Goal: Task Accomplishment & Management: Complete application form

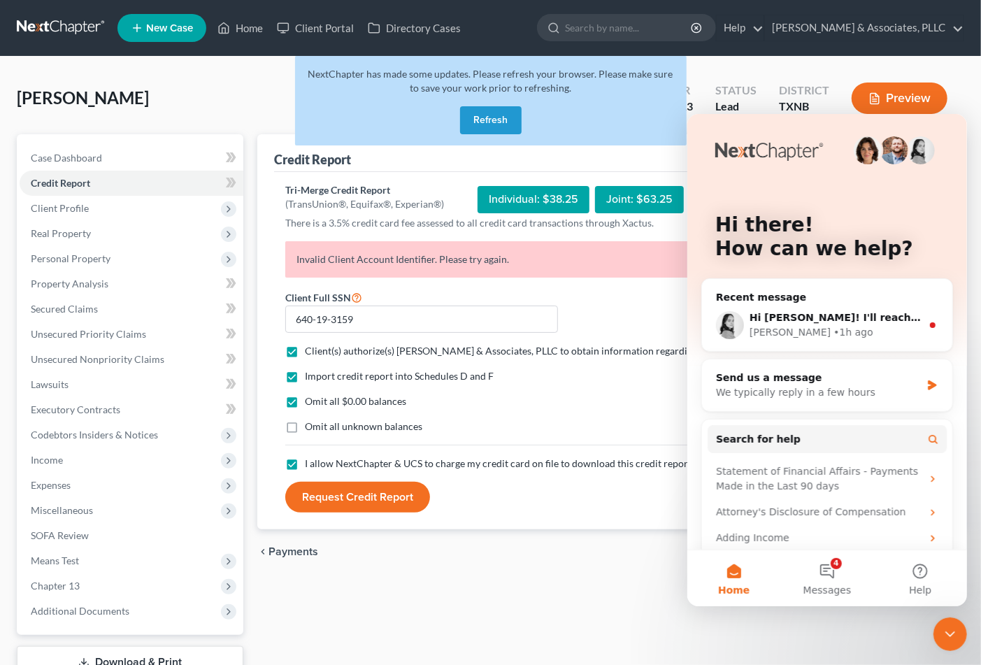
click at [417, 635] on div "Credit Report Tri-Merge Credit Report (TransUnion®, Equifax®, Experian®) Indivi…" at bounding box center [610, 406] width 721 height 545
click at [240, 26] on link "Home" at bounding box center [239, 27] width 59 height 25
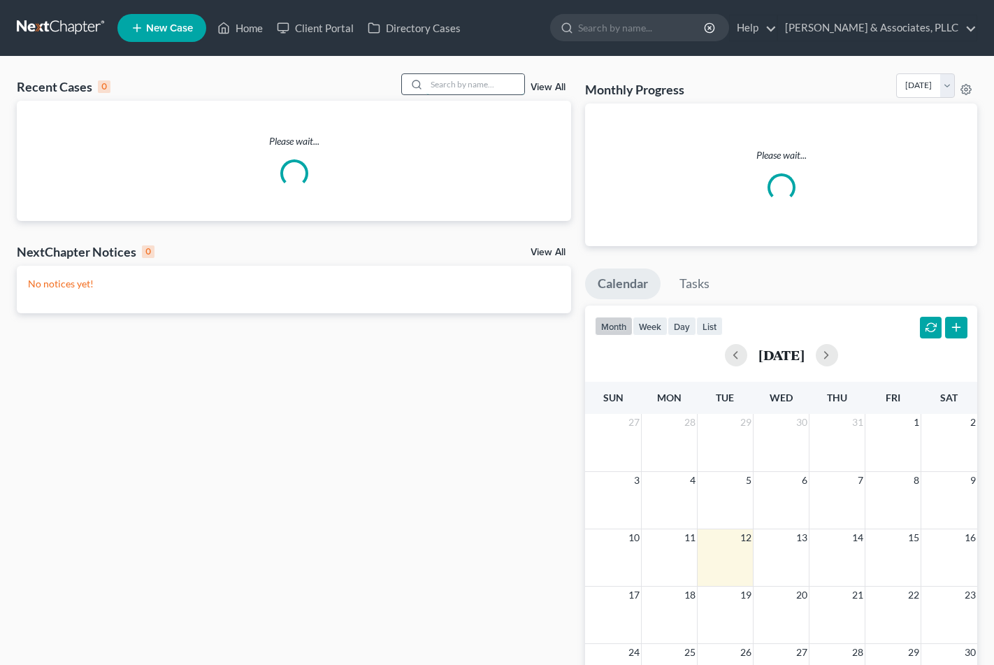
click at [490, 85] on input "search" at bounding box center [475, 84] width 98 height 20
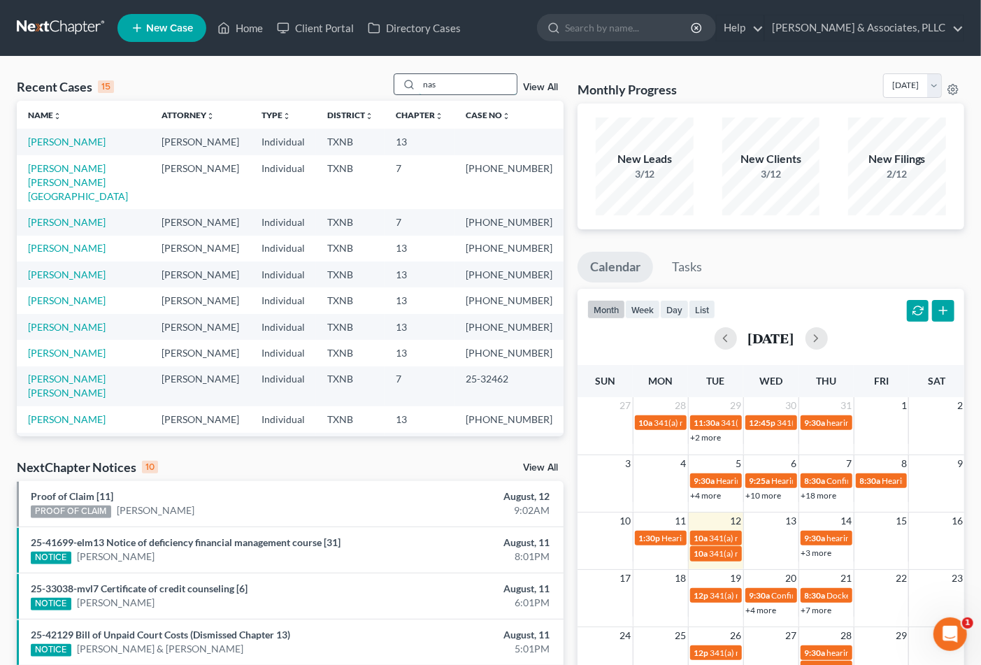
type input "nas"
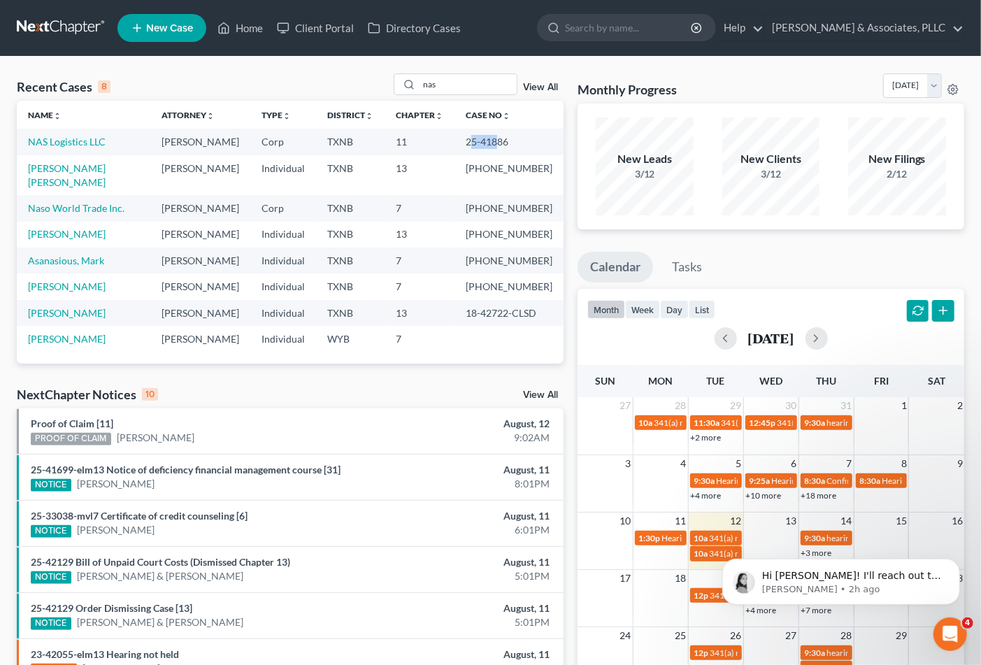
drag, startPoint x: 480, startPoint y: 141, endPoint x: 507, endPoint y: 138, distance: 26.7
click at [507, 138] on td "25-41886" at bounding box center [508, 142] width 109 height 26
click at [473, 136] on td "25-41886" at bounding box center [508, 142] width 109 height 26
drag, startPoint x: 470, startPoint y: 140, endPoint x: 523, endPoint y: 130, distance: 54.0
click at [523, 130] on td "25-41886" at bounding box center [508, 142] width 109 height 26
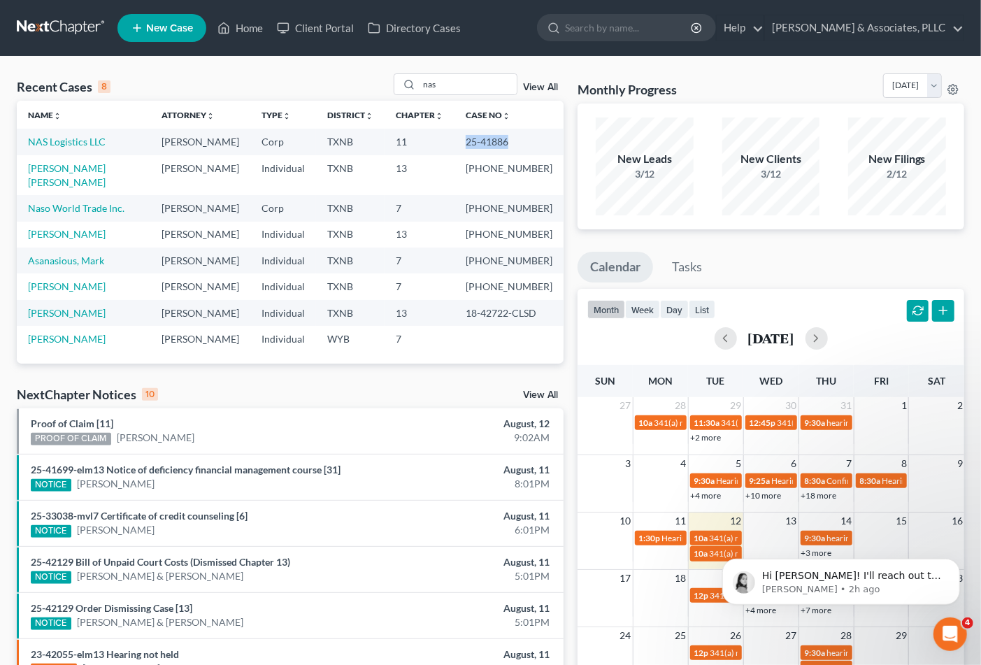
copy td "25-41886"
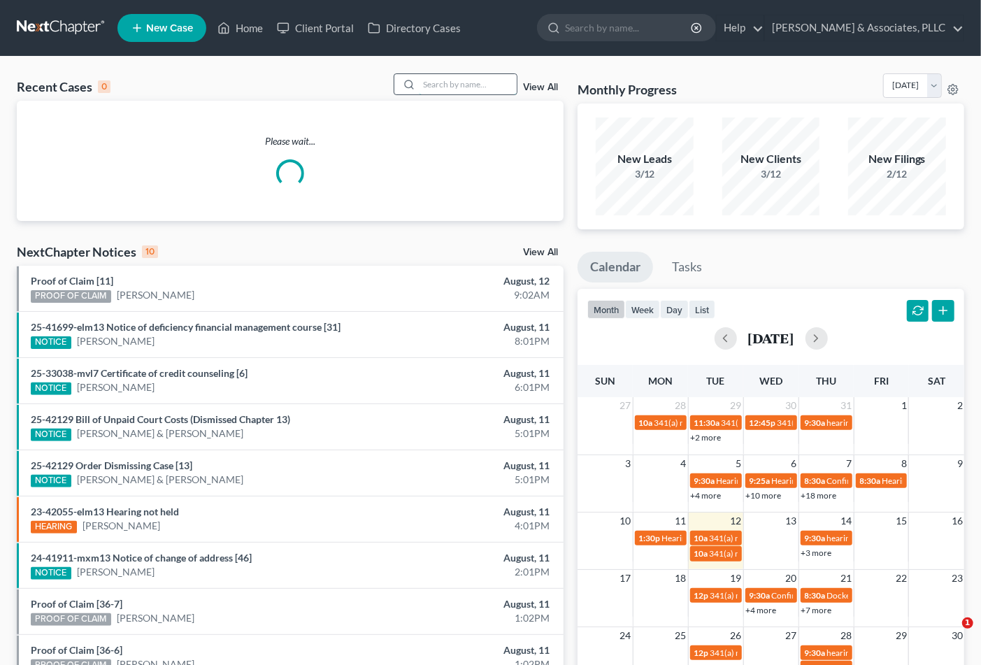
click at [460, 87] on input "search" at bounding box center [468, 84] width 98 height 20
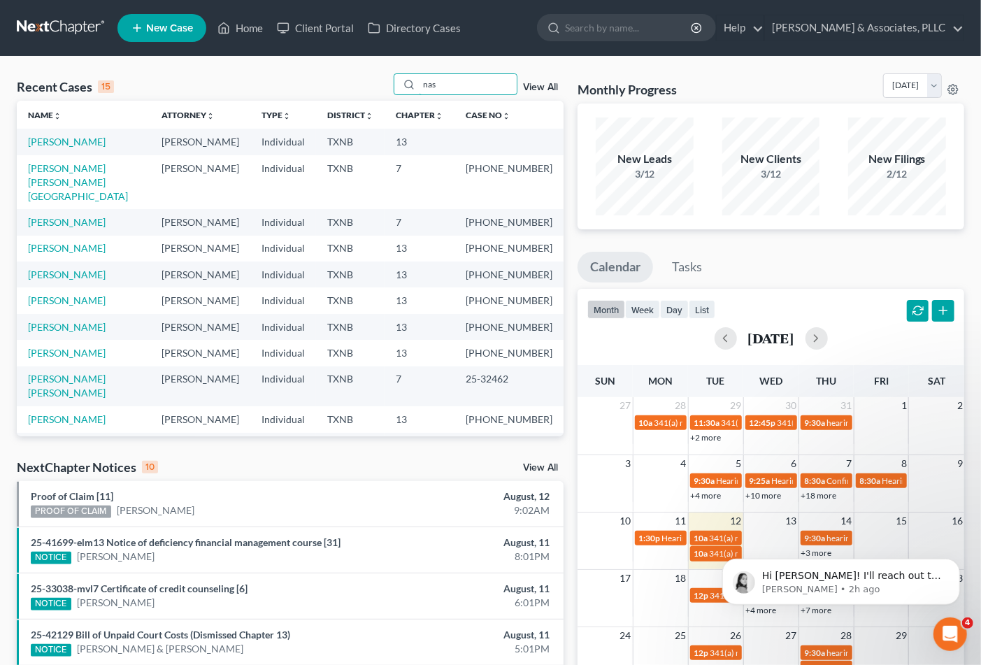
type input "nas"
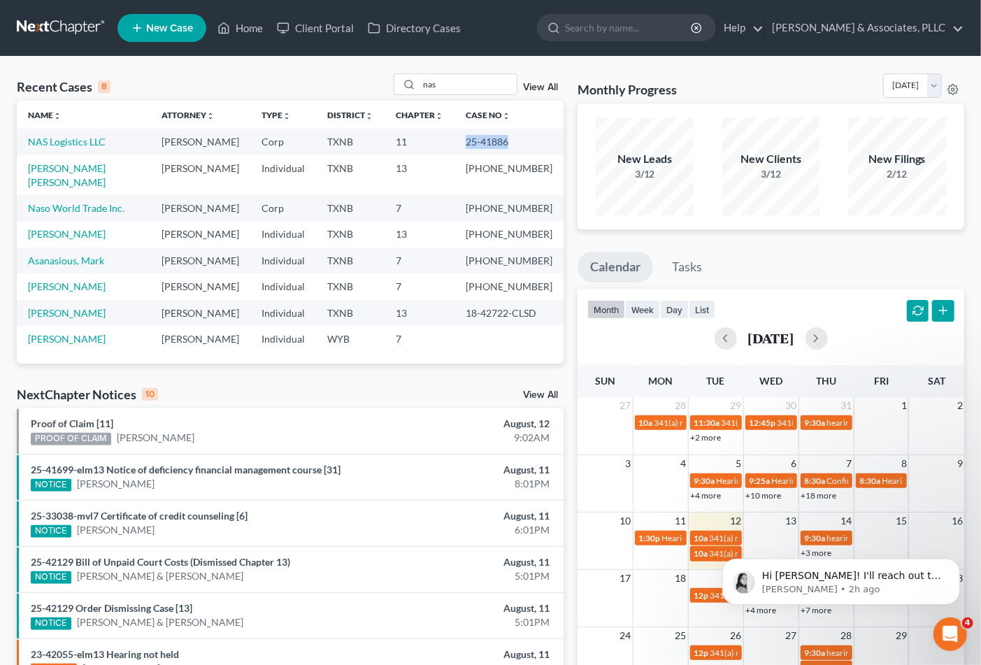
drag, startPoint x: 469, startPoint y: 138, endPoint x: 518, endPoint y: 145, distance: 49.4
click at [518, 145] on td "25-41886" at bounding box center [508, 142] width 109 height 26
copy td "25-41886"
click at [336, 73] on div "Recent Cases 8 nas View All Name unfold_more expand_more expand_less Attorney u…" at bounding box center [490, 482] width 981 height 851
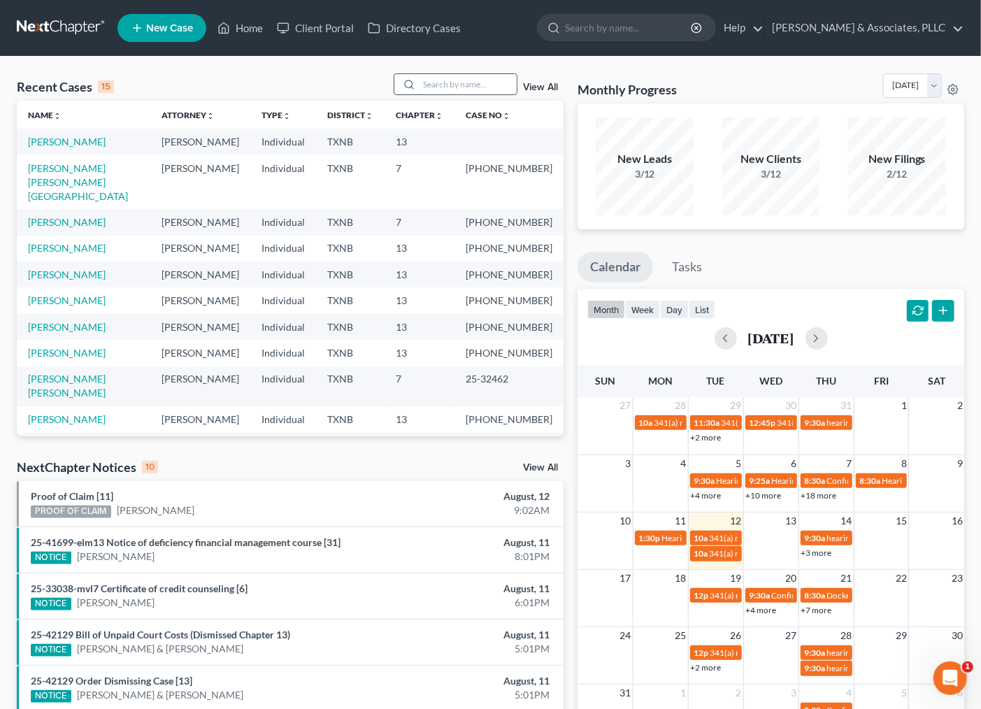
click at [473, 85] on input "search" at bounding box center [468, 84] width 98 height 20
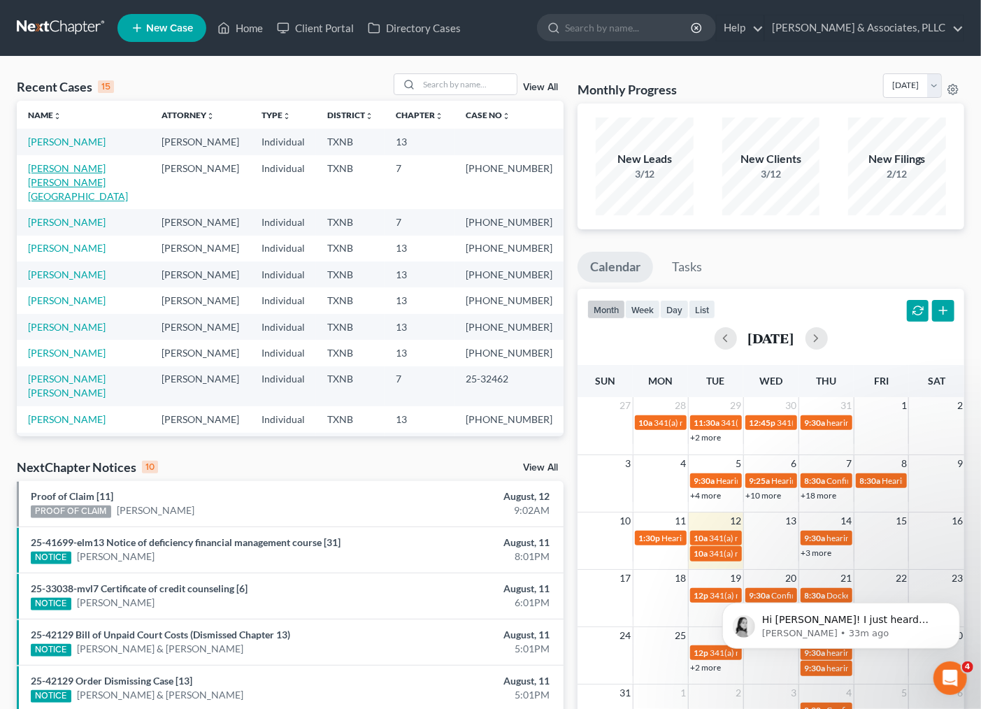
click at [116, 169] on link "[PERSON_NAME] [PERSON_NAME][GEOGRAPHIC_DATA]" at bounding box center [78, 182] width 100 height 40
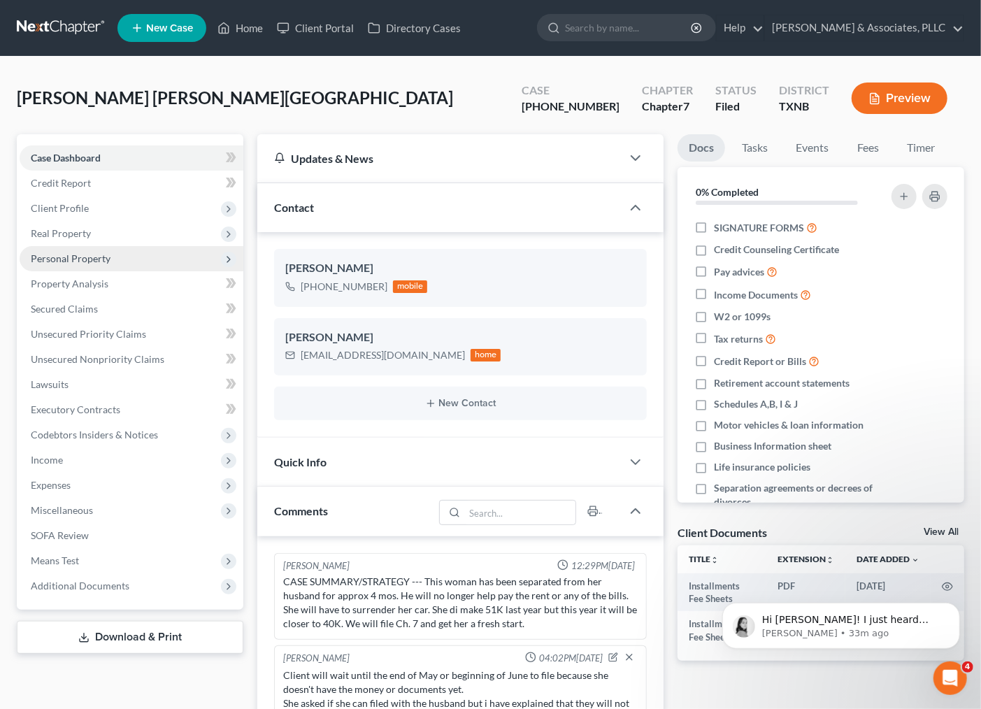
scroll to position [8, 0]
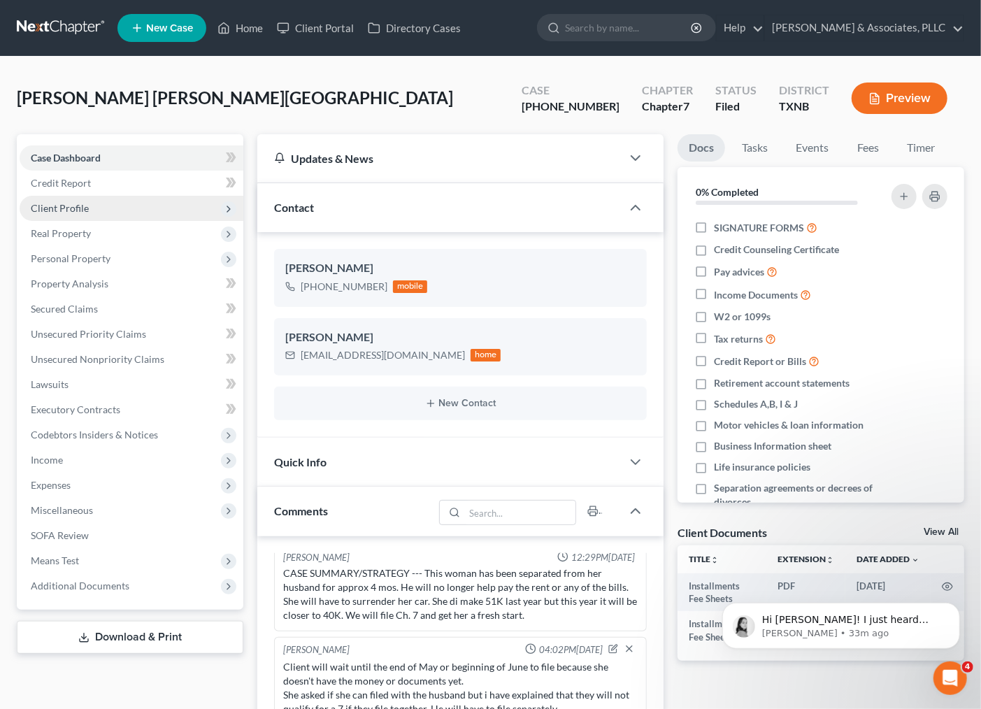
click at [71, 208] on span "Client Profile" at bounding box center [60, 208] width 58 height 12
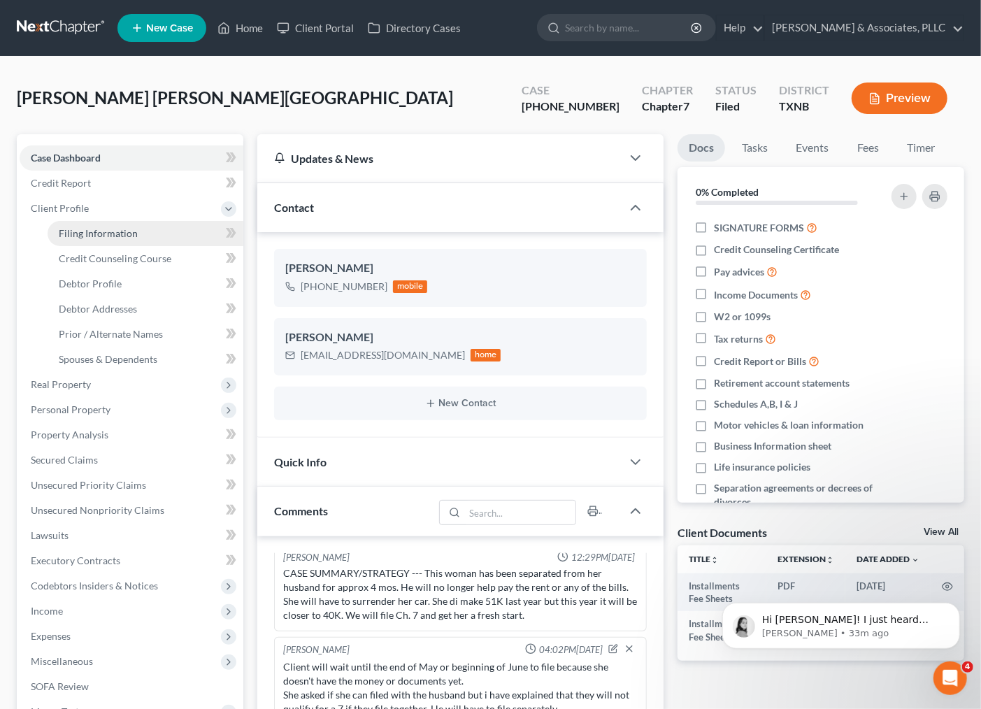
click at [73, 233] on span "Filing Information" at bounding box center [98, 233] width 79 height 12
select select "1"
select select "0"
select select "45"
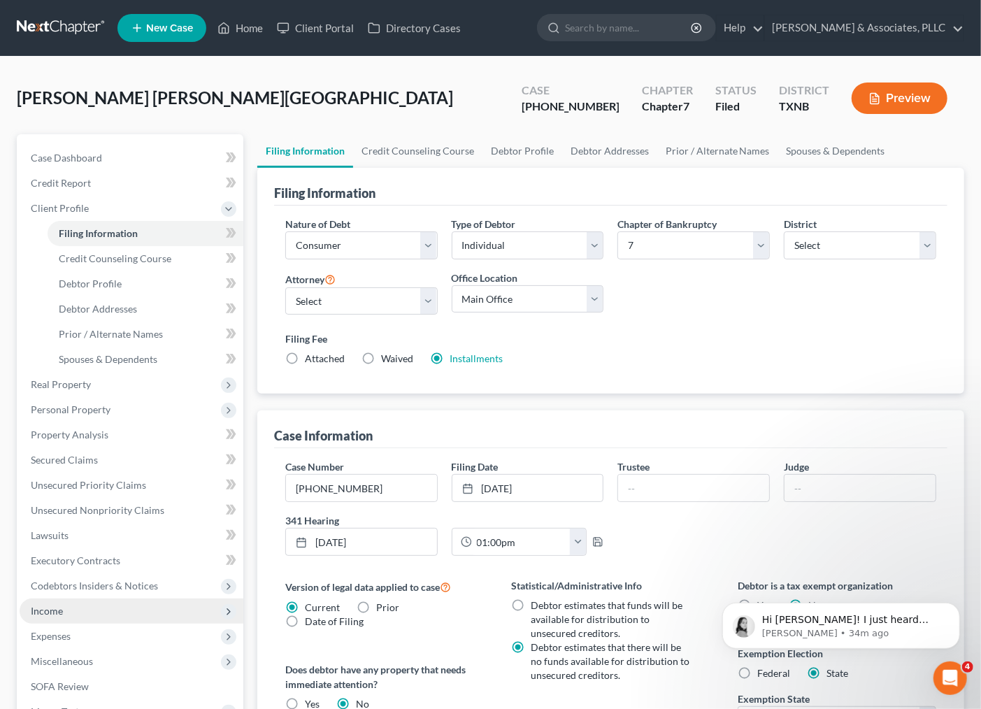
click at [150, 618] on span "Income" at bounding box center [132, 610] width 224 height 25
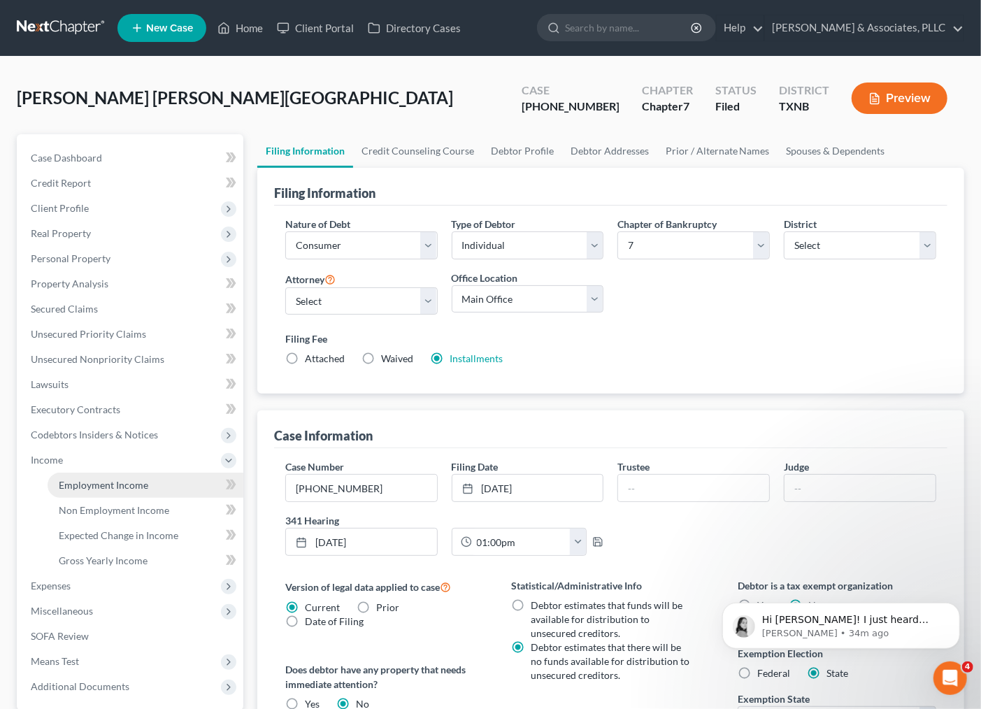
click at [94, 480] on span "Employment Income" at bounding box center [103, 485] width 89 height 12
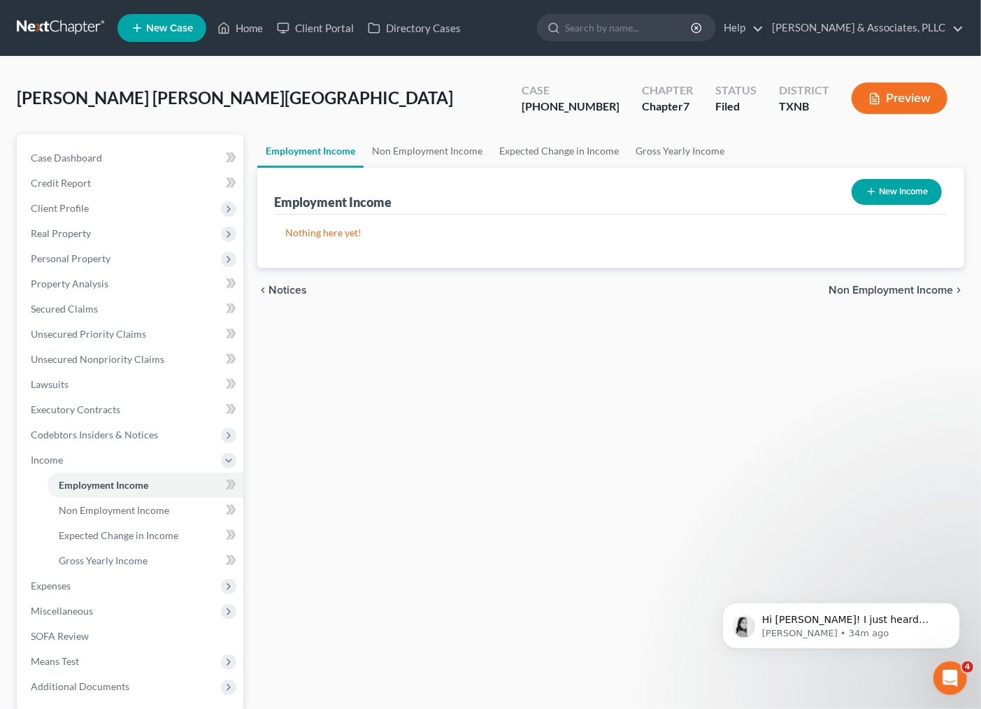
click at [721, 359] on div "Employment Income Non Employment Income Expected Change in Income Gross Yearly …" at bounding box center [610, 444] width 721 height 620
click at [626, 389] on div "Employment Income Non Employment Income Expected Change in Income Gross Yearly …" at bounding box center [610, 444] width 721 height 620
click at [87, 196] on span "Client Profile" at bounding box center [132, 208] width 224 height 25
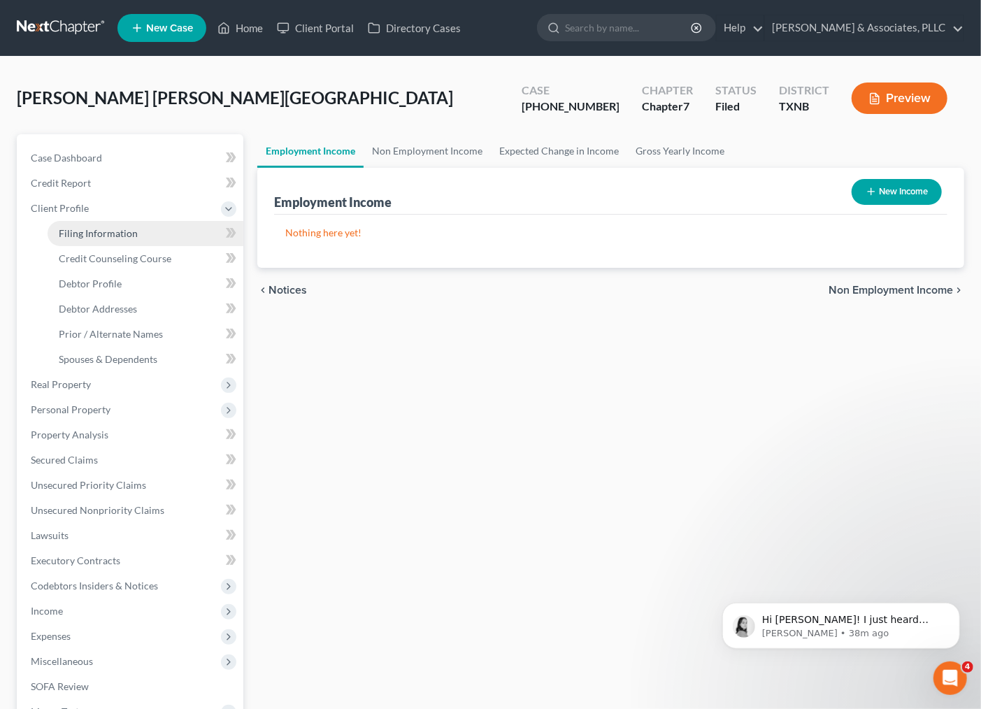
click at [106, 234] on span "Filing Information" at bounding box center [98, 233] width 79 height 12
select select "1"
select select "0"
select select "78"
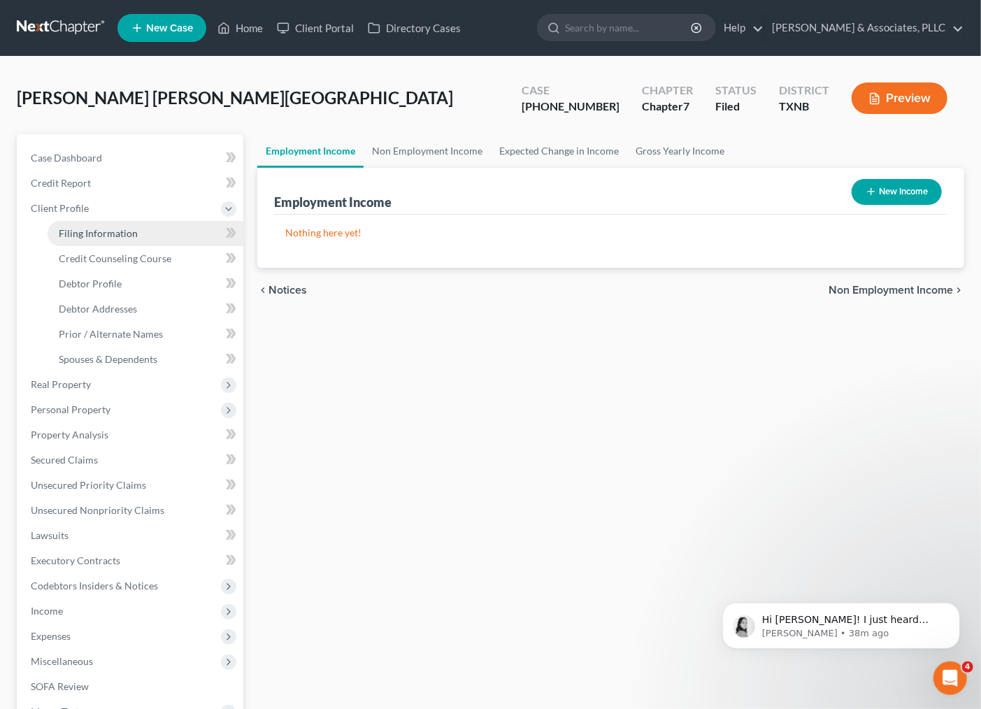
select select "0"
select select "45"
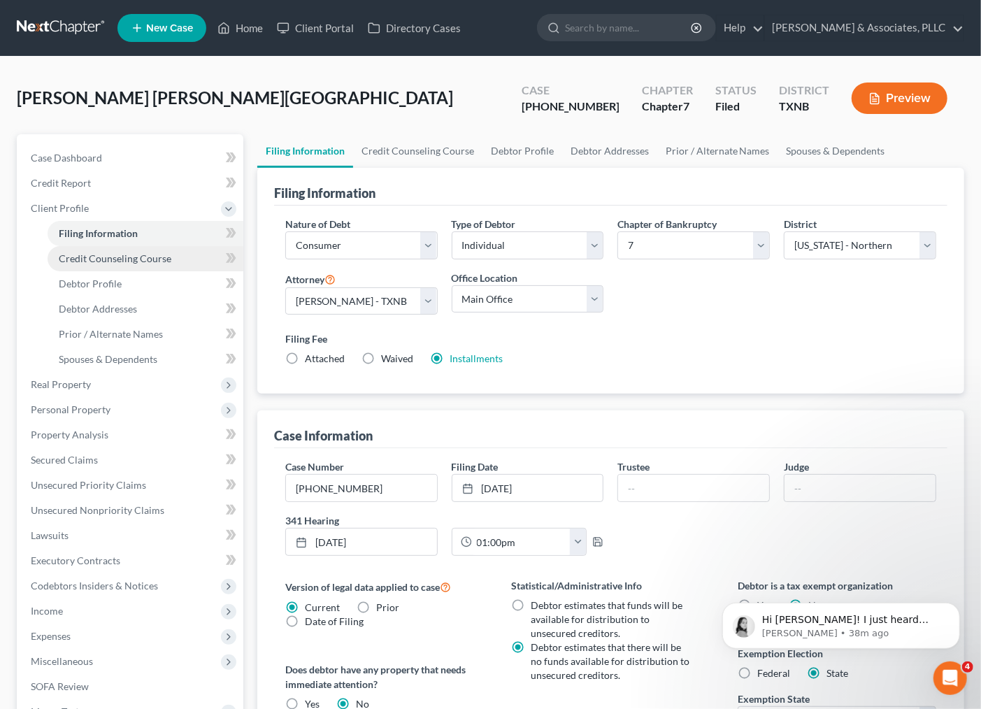
click at [101, 261] on span "Credit Counseling Course" at bounding box center [115, 258] width 113 height 12
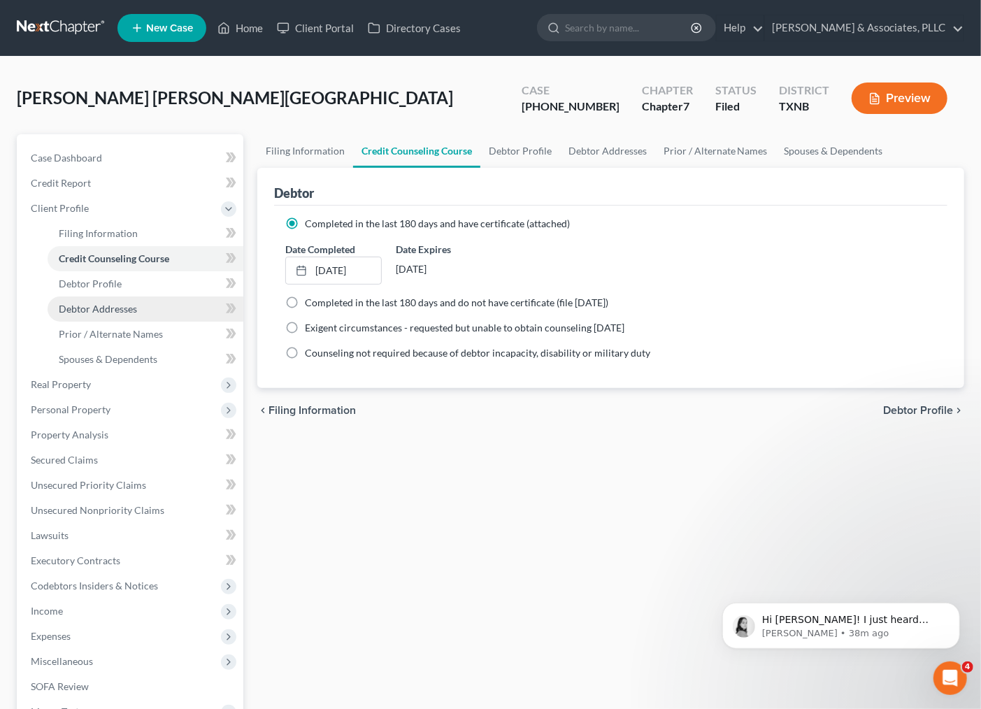
click at [94, 303] on span "Debtor Addresses" at bounding box center [98, 309] width 78 height 12
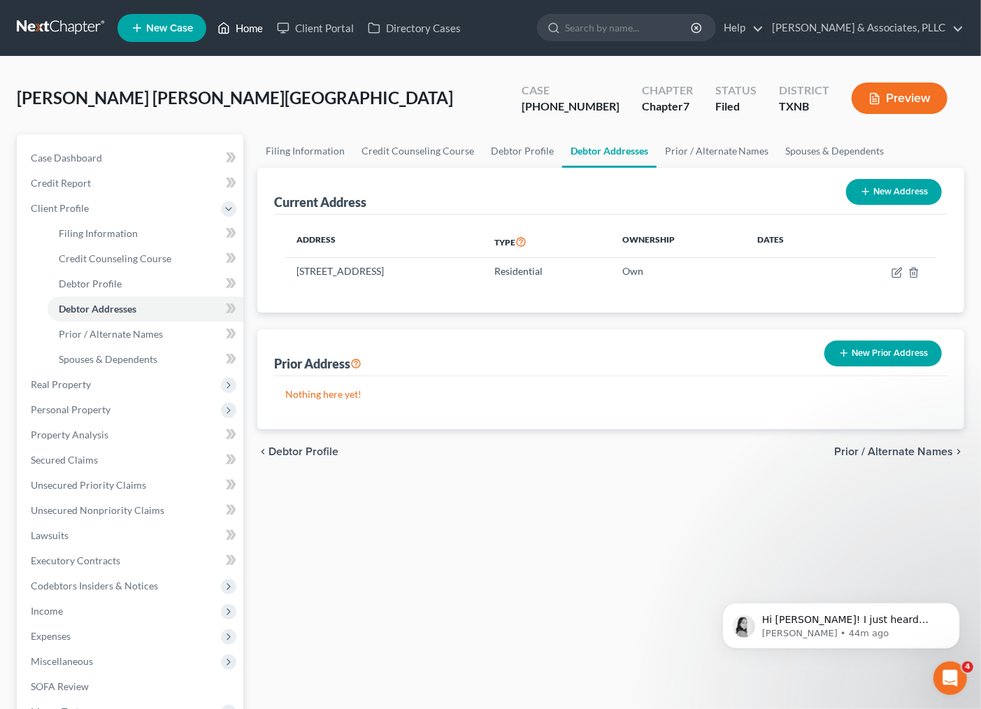
click at [240, 25] on link "Home" at bounding box center [239, 27] width 59 height 25
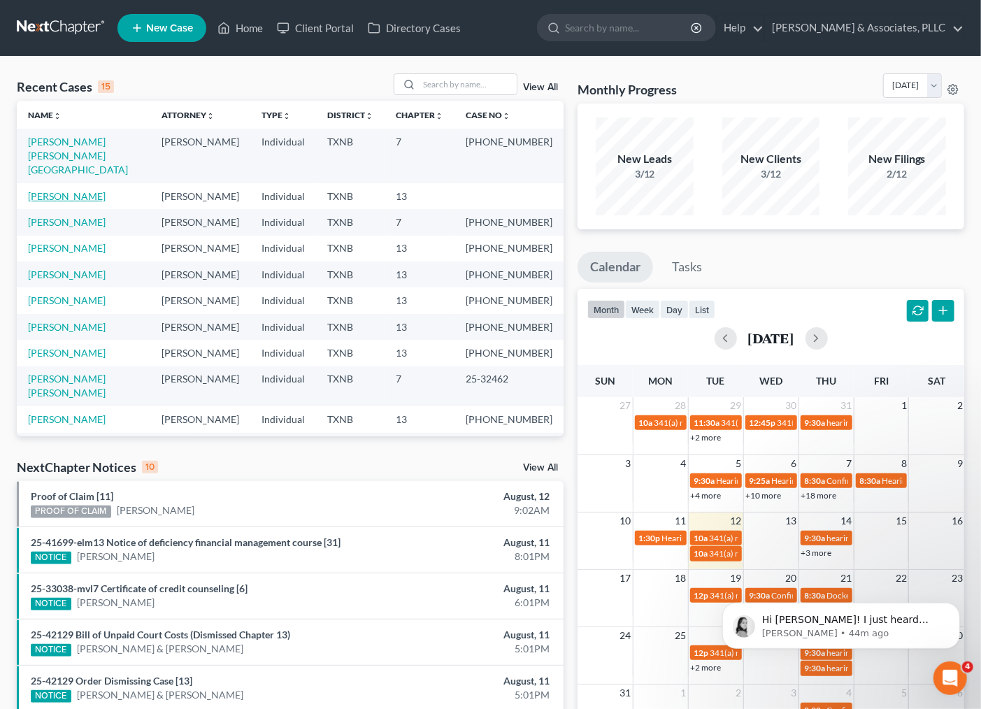
click at [74, 190] on link "[PERSON_NAME]" at bounding box center [67, 196] width 78 height 12
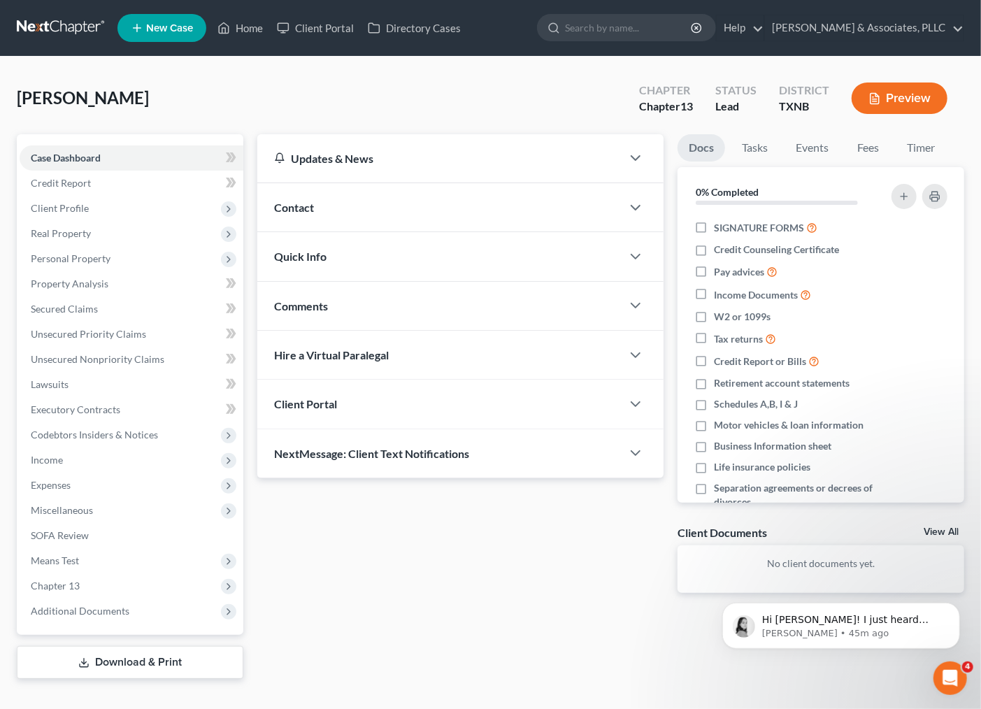
click at [940, 677] on icon "Open Intercom Messenger" at bounding box center [949, 677] width 23 height 23
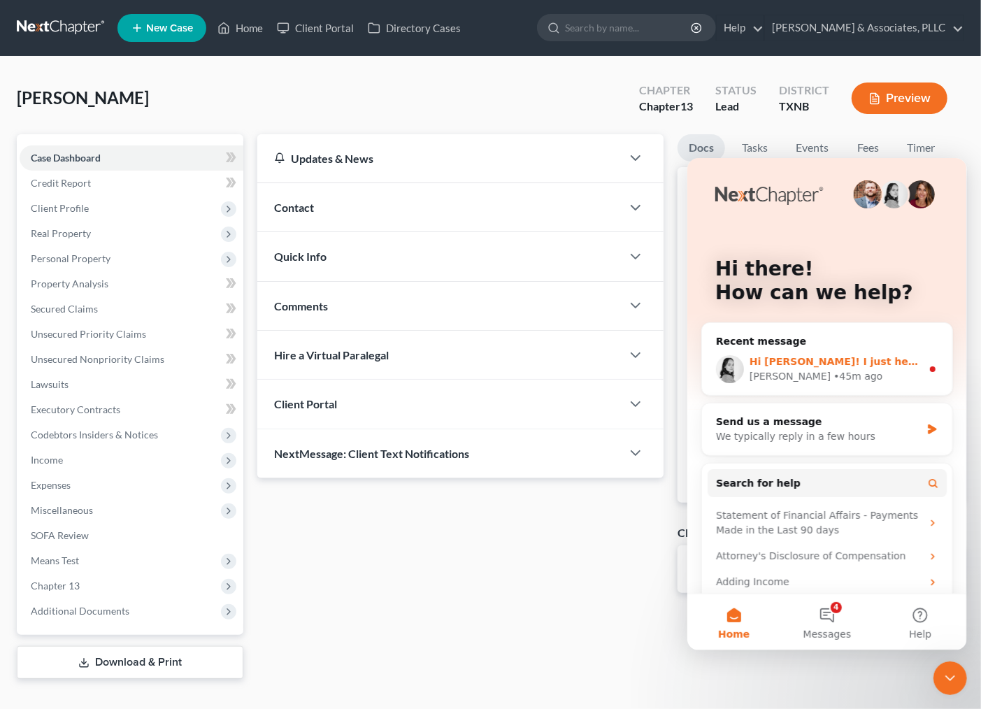
click at [829, 369] on div "Lindsey • 45m ago" at bounding box center [835, 375] width 172 height 15
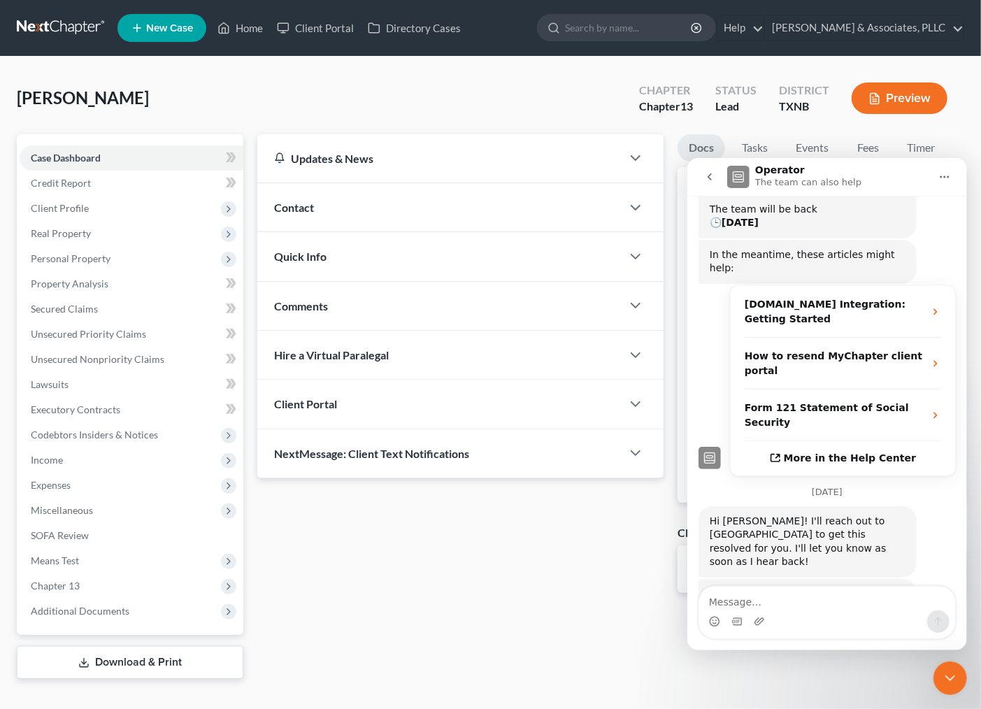
scroll to position [287, 0]
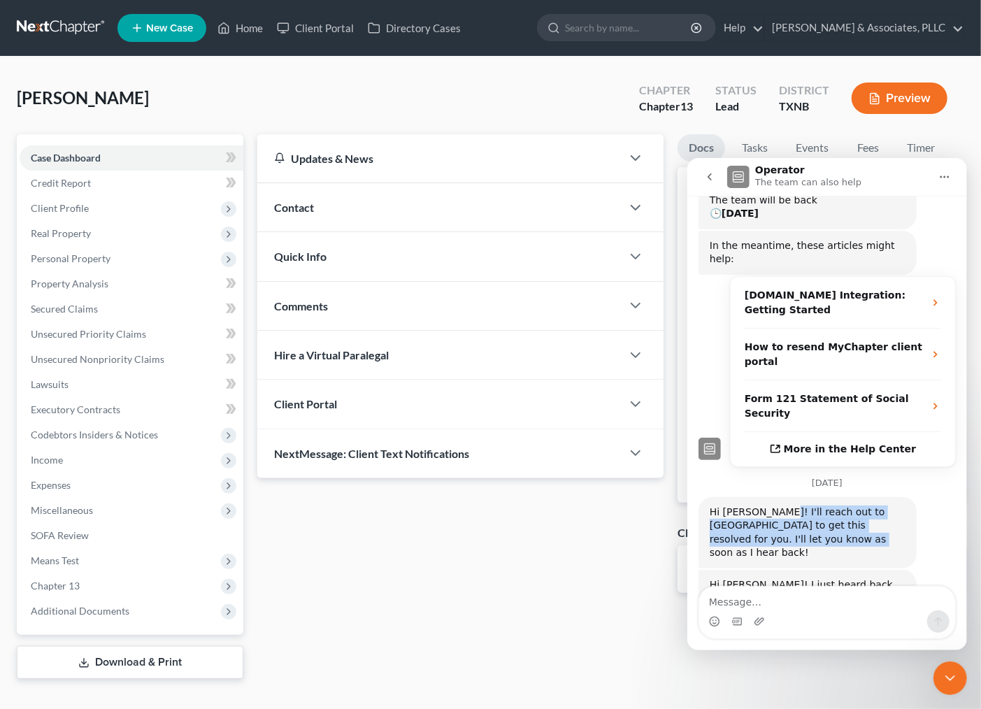
drag, startPoint x: 752, startPoint y: 428, endPoint x: 756, endPoint y: 453, distance: 25.5
click at [756, 505] on div "Hi Iris! I'll reach out to Xactus to get this resolved for you. I'll let you kn…" at bounding box center [807, 532] width 196 height 55
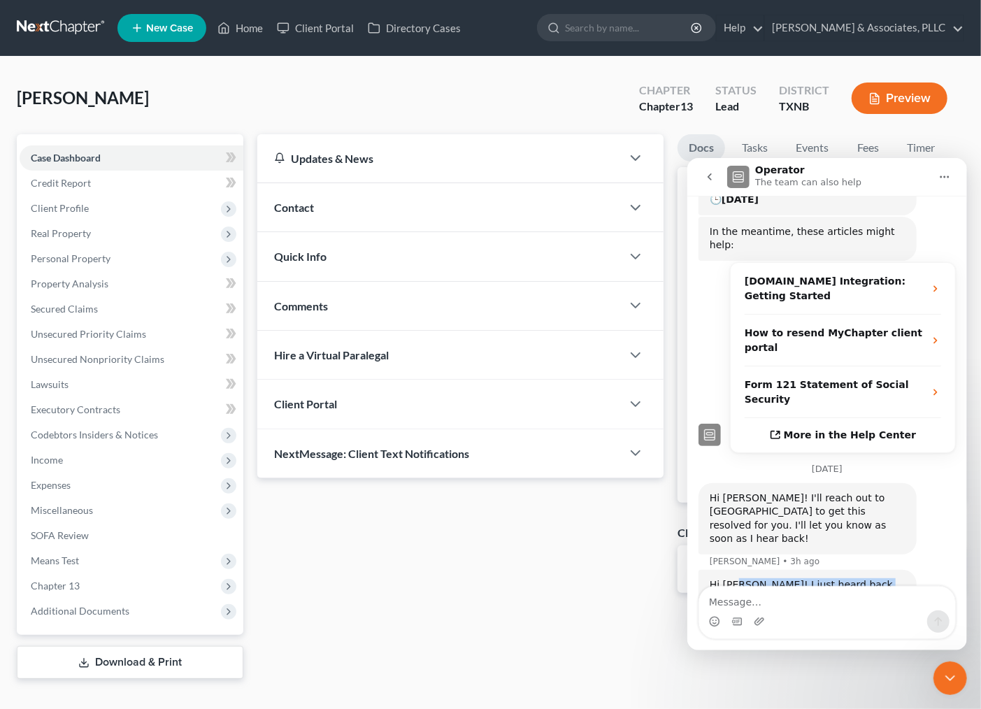
drag, startPoint x: 746, startPoint y: 486, endPoint x: 852, endPoint y: 544, distance: 121.1
click at [852, 577] on div "Hi Iris! I just heard back from Xactus. It looks like your firm's account has a…" at bounding box center [807, 625] width 196 height 96
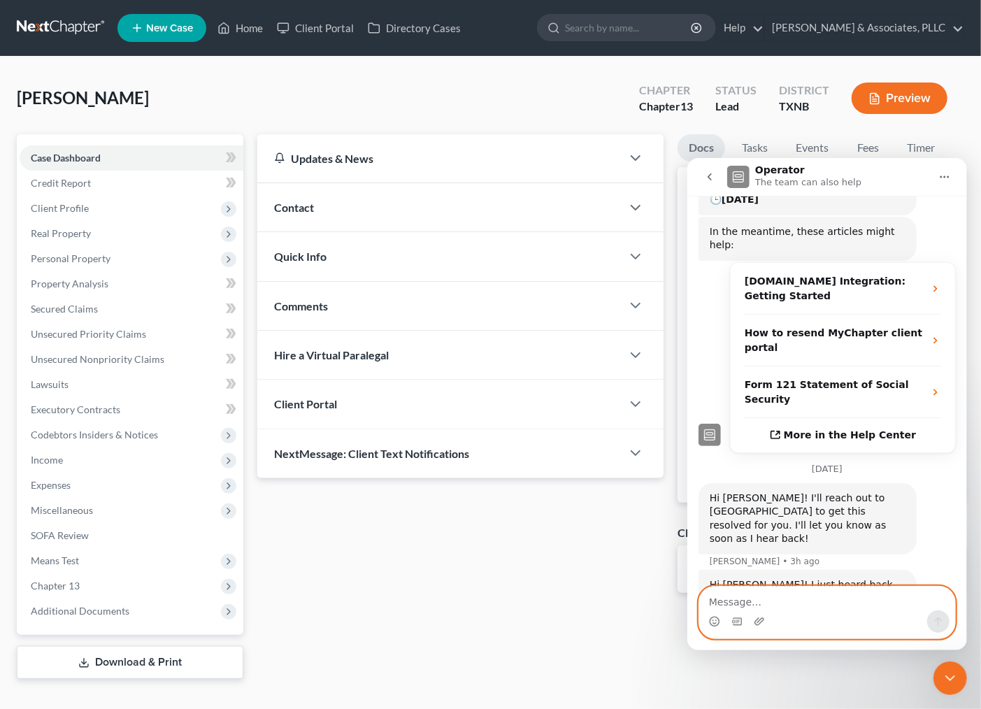
click at [782, 599] on textarea "Message…" at bounding box center [826, 598] width 256 height 24
type textarea "q"
drag, startPoint x: 876, startPoint y: 600, endPoint x: 889, endPoint y: 603, distance: 13.6
click at [889, 603] on textarea "Ah! I will check on that then. Thank you!" at bounding box center [826, 598] width 256 height 24
type textarea "Ah! I will check on that then. Thank you!"
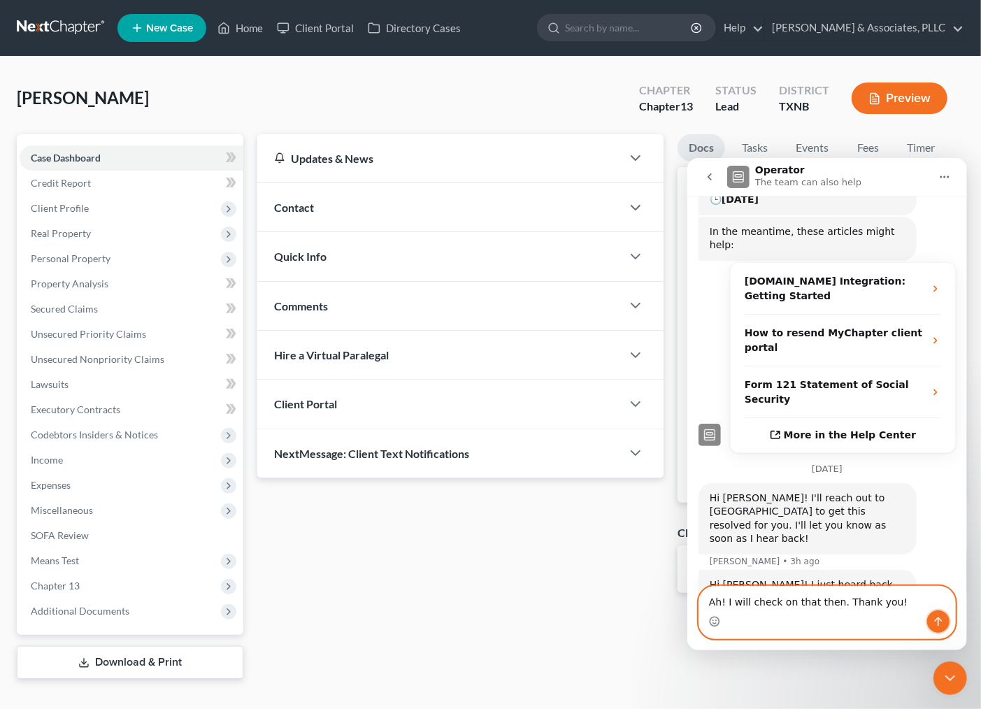
click at [942, 622] on icon "Send a message…" at bounding box center [937, 620] width 11 height 11
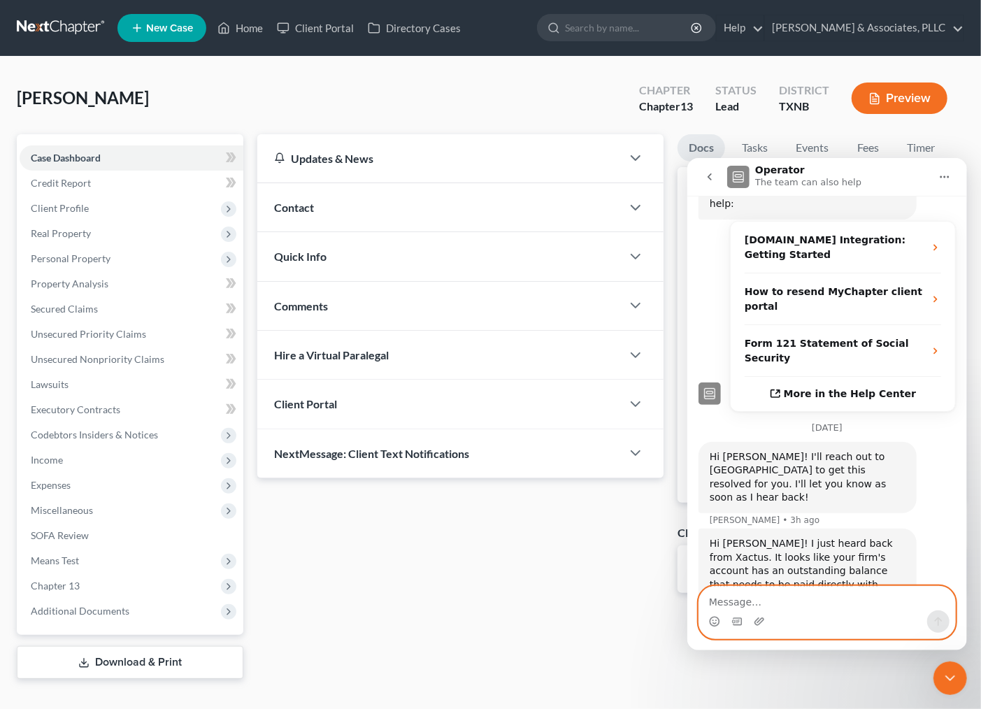
scroll to position [343, 0]
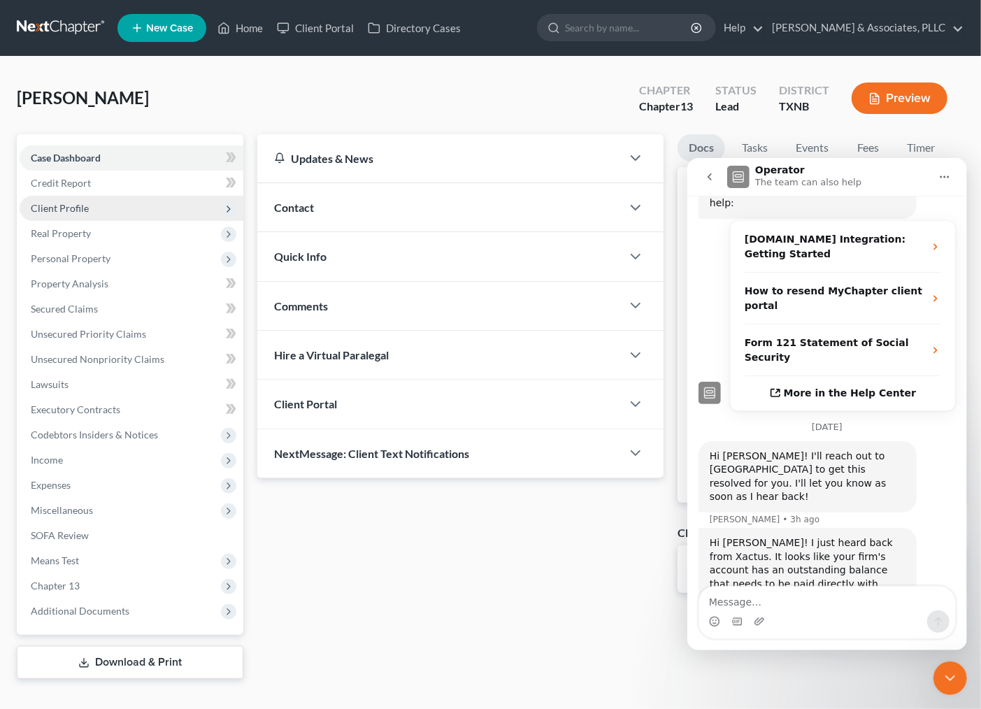
click at [127, 206] on span "Client Profile" at bounding box center [132, 208] width 224 height 25
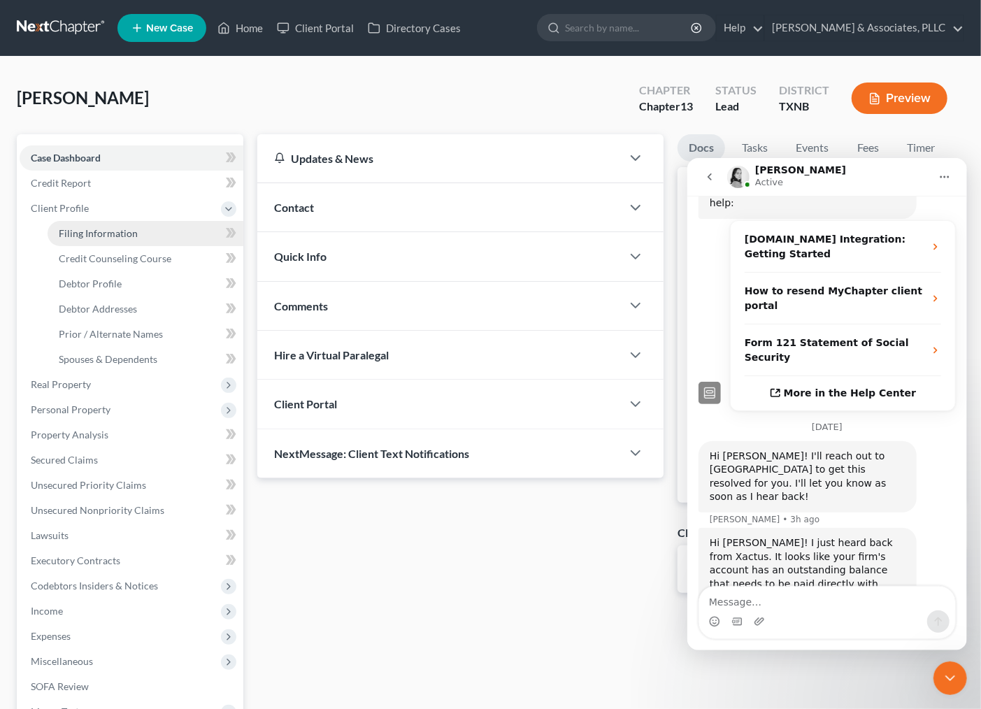
click at [124, 227] on span "Filing Information" at bounding box center [98, 233] width 79 height 12
select select "1"
select select "0"
select select "3"
select select "78"
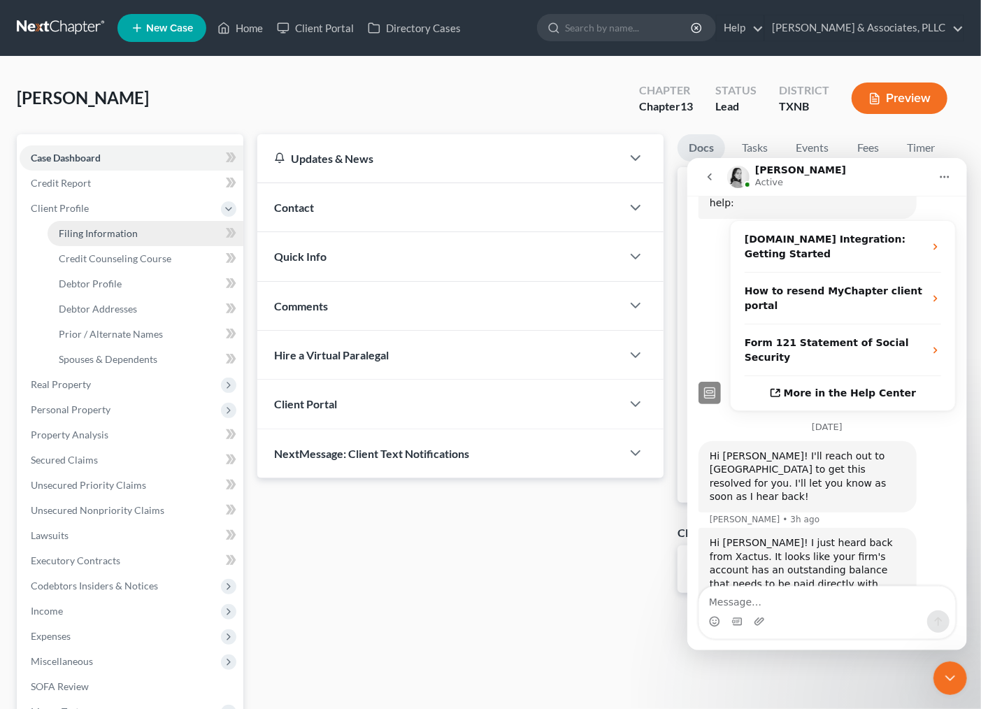
select select "0"
select select "45"
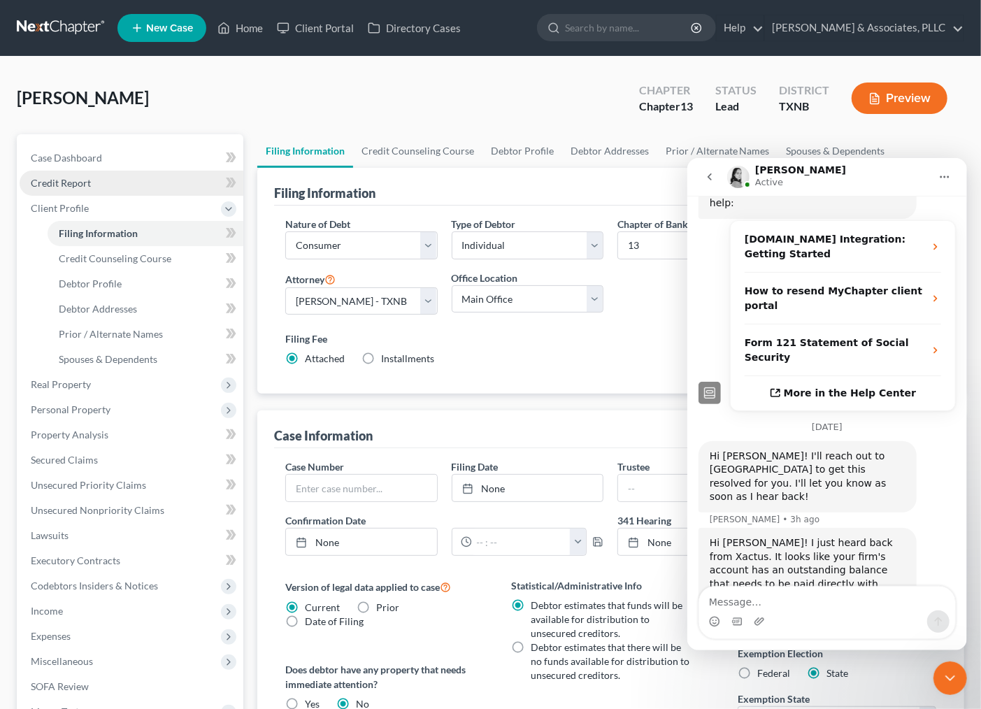
click at [75, 178] on span "Credit Report" at bounding box center [61, 183] width 60 height 12
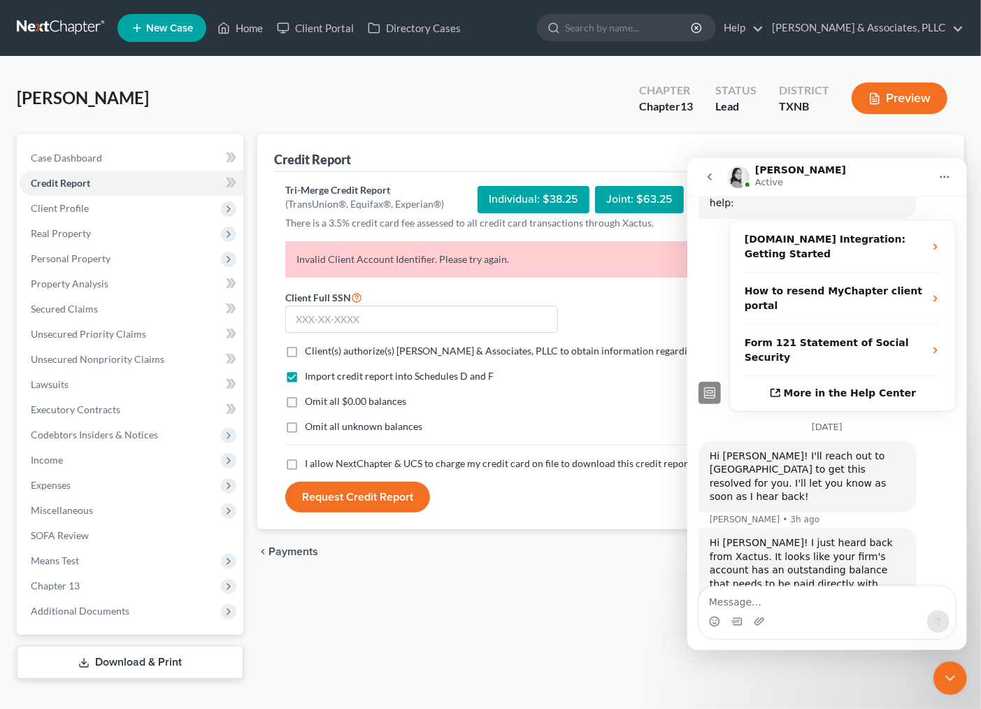
click at [704, 173] on icon "go back" at bounding box center [708, 176] width 11 height 11
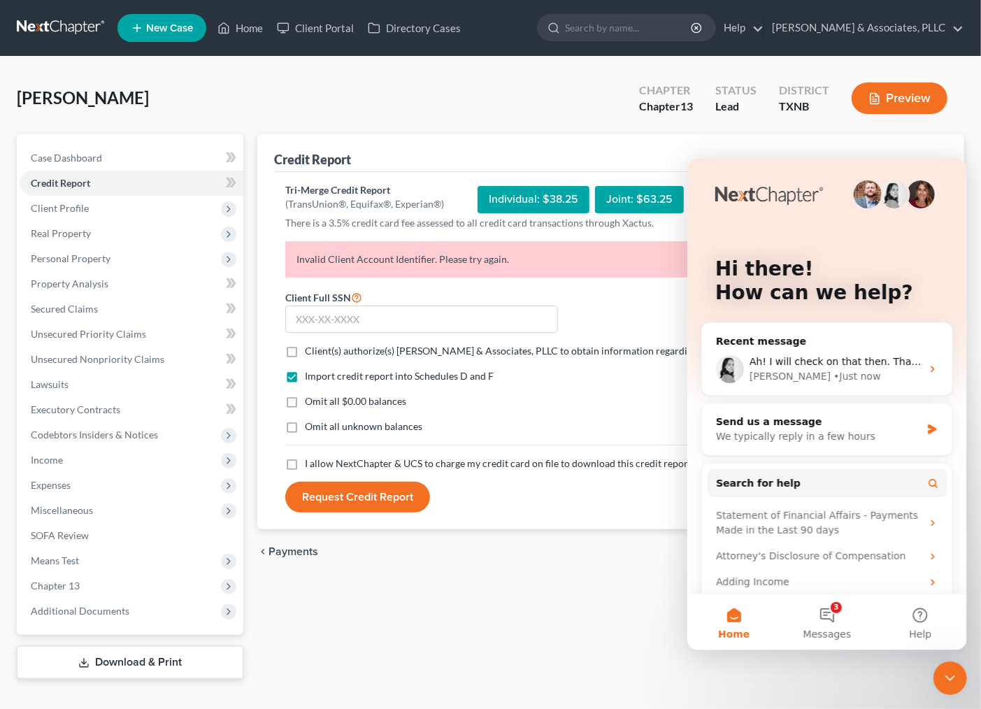
click at [957, 679] on icon "Close Intercom Messenger" at bounding box center [949, 677] width 17 height 17
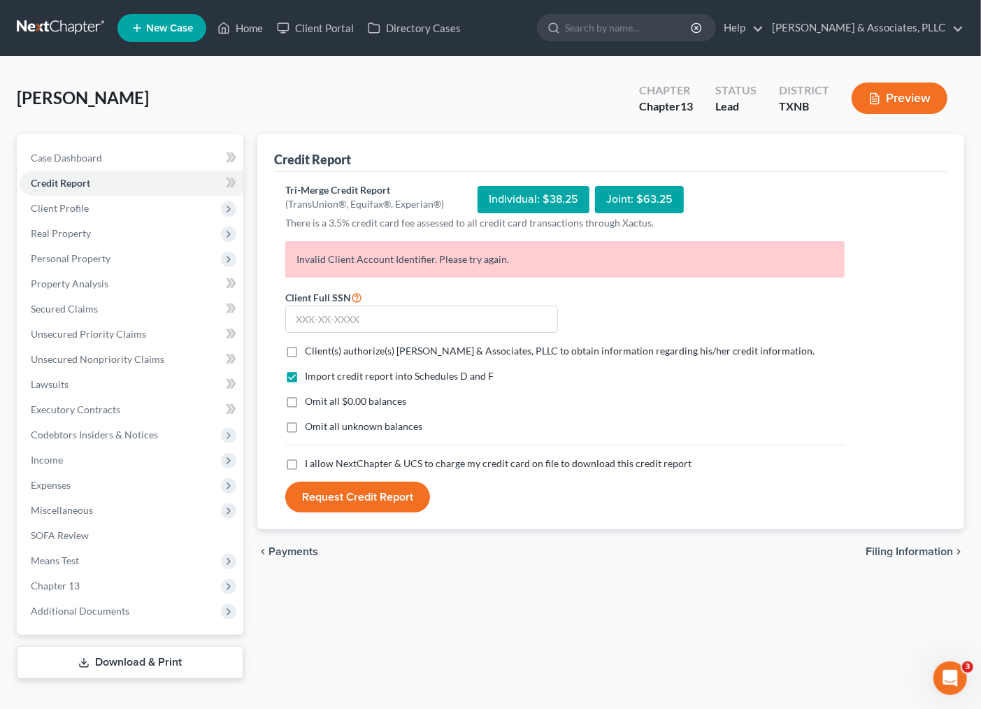
click at [659, 329] on form "Client Full SSN * Client(s) authorize(s) Andrew Nichols & Associates, PLLC to o…" at bounding box center [564, 401] width 573 height 224
click at [99, 200] on span "Client Profile" at bounding box center [132, 208] width 224 height 25
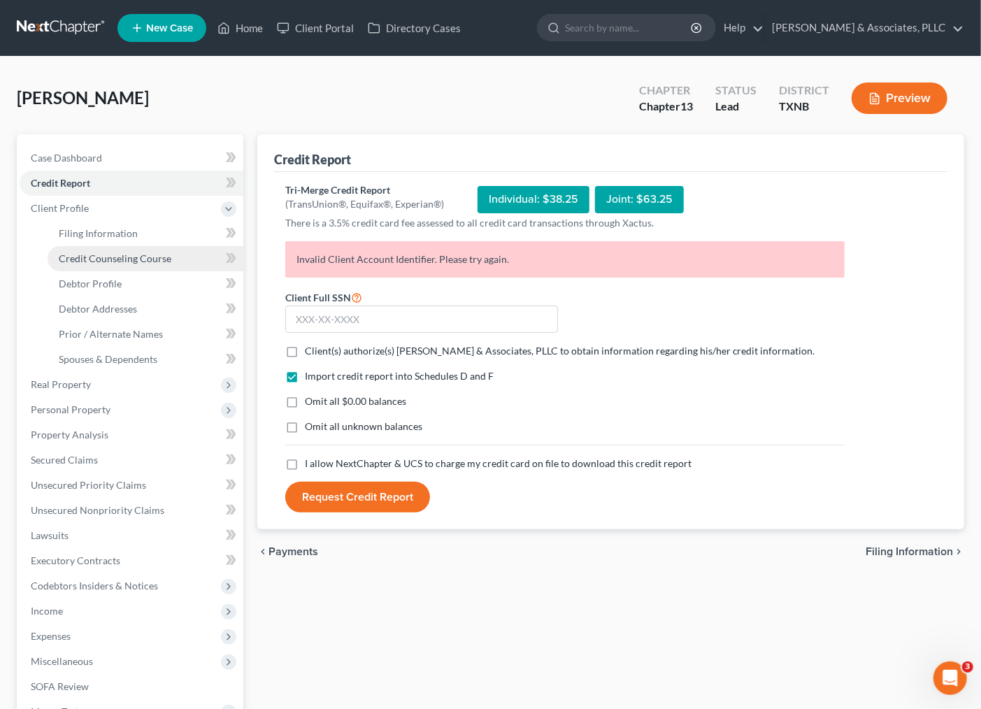
click at [103, 257] on span "Credit Counseling Course" at bounding box center [115, 258] width 113 height 12
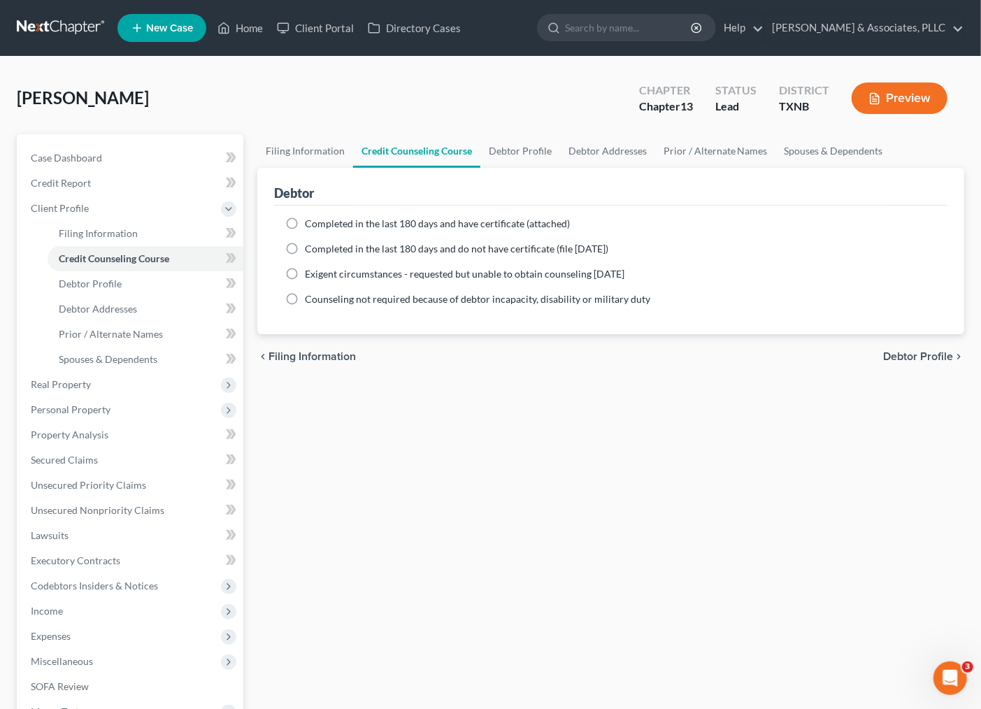
click at [343, 217] on span "Completed in the last 180 days and have certificate (attached)" at bounding box center [437, 223] width 265 height 12
click at [319, 217] on input "Completed in the last 180 days and have certificate (attached)" at bounding box center [314, 221] width 9 height 9
radio input "true"
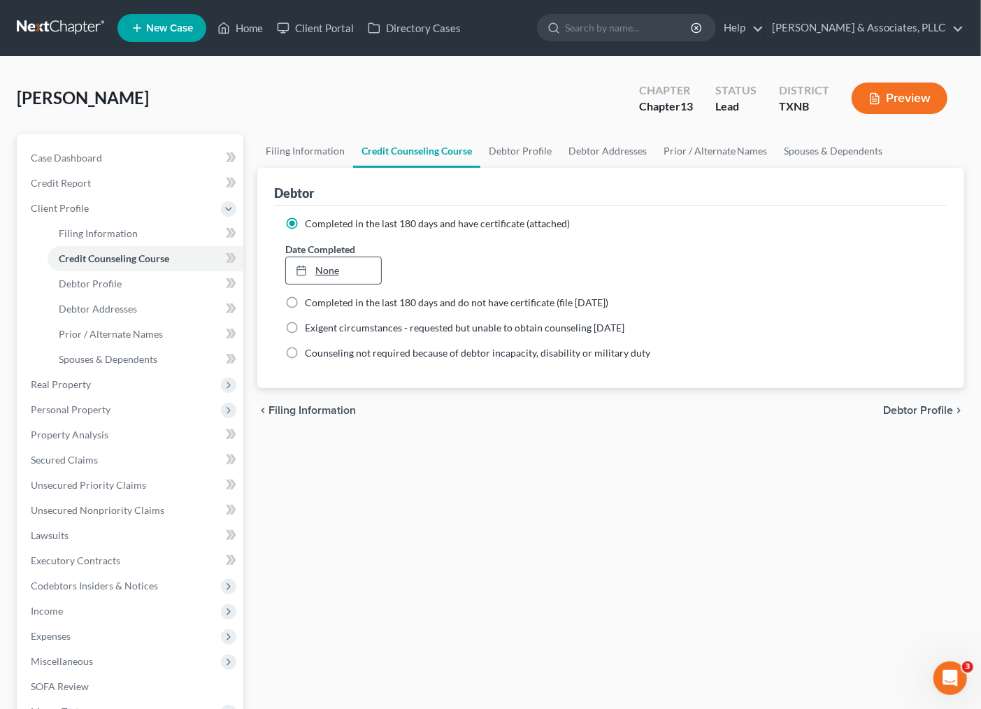
click at [322, 268] on link "None" at bounding box center [334, 270] width 96 height 27
type input "8/12/2025"
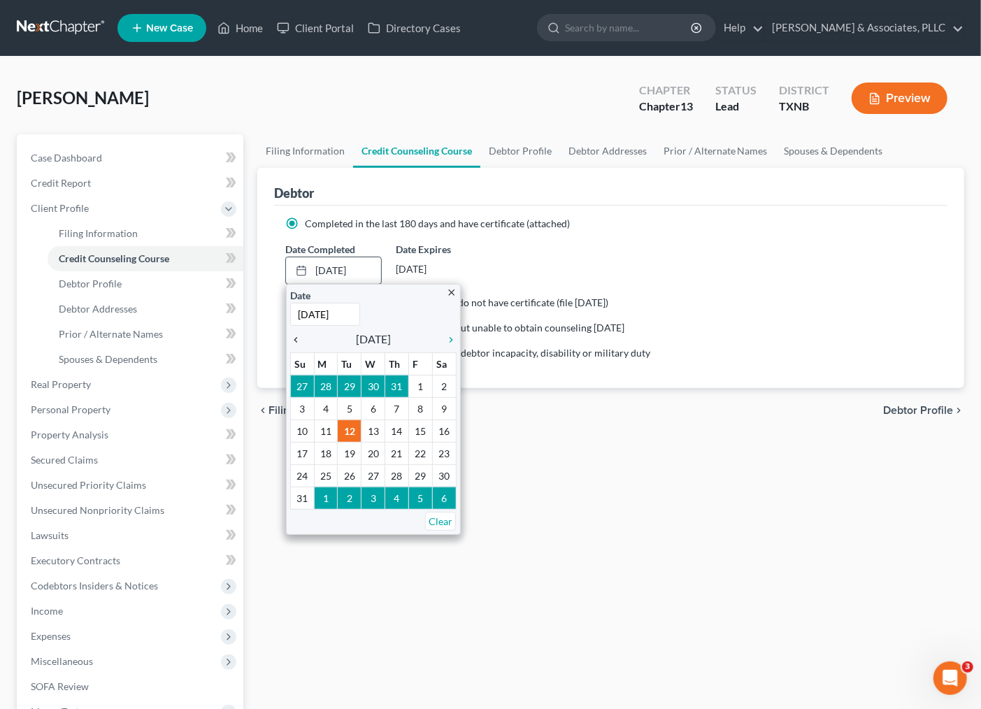
click at [290, 338] on icon "chevron_left" at bounding box center [299, 339] width 18 height 11
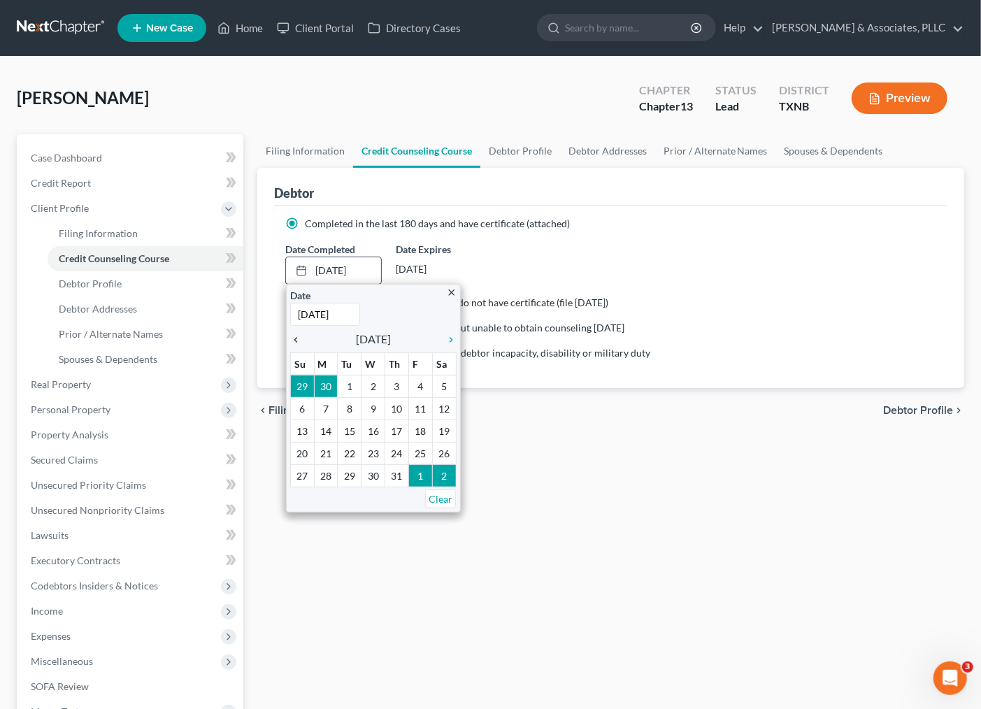
click at [290, 338] on icon "chevron_left" at bounding box center [299, 339] width 18 height 11
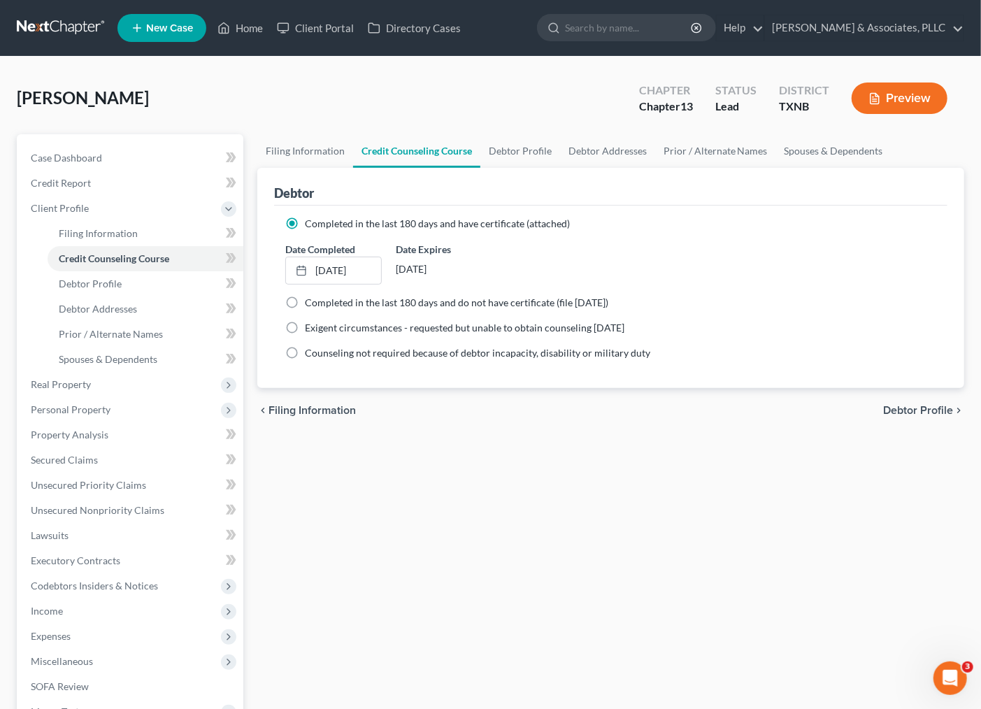
click at [446, 470] on div "Filing Information Credit Counseling Course Debtor Profile Debtor Addresses Pri…" at bounding box center [610, 482] width 721 height 696
click at [610, 452] on div "Filing Information Credit Counseling Course Debtor Profile Debtor Addresses Pri…" at bounding box center [610, 482] width 721 height 696
click at [948, 415] on span "Debtor Profile" at bounding box center [918, 410] width 70 height 11
select select "1"
select select "2"
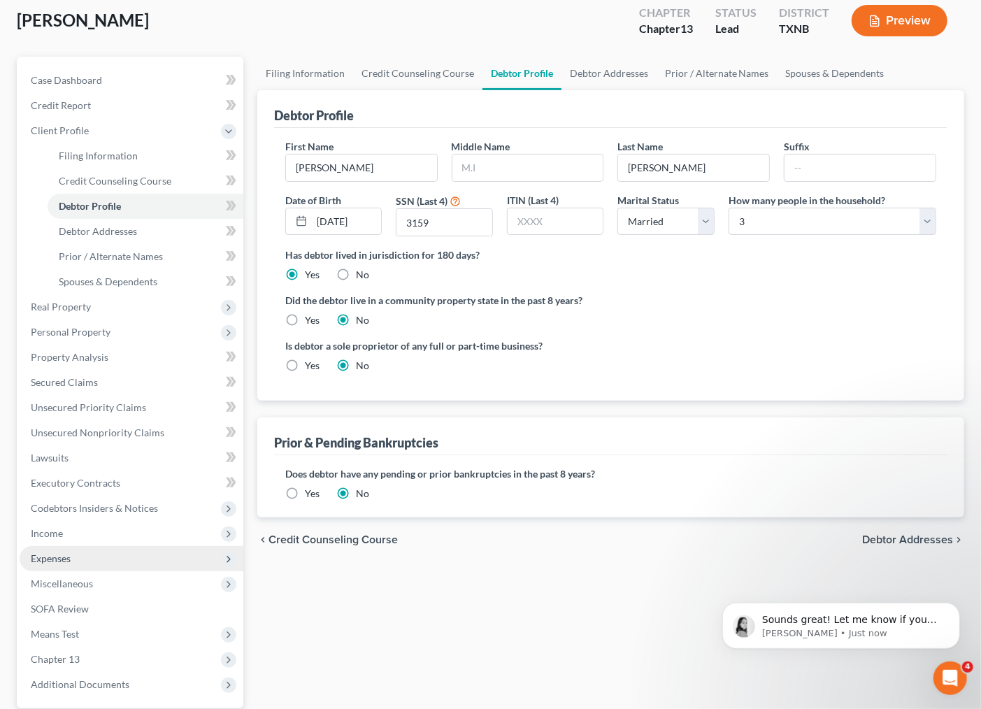
scroll to position [172, 0]
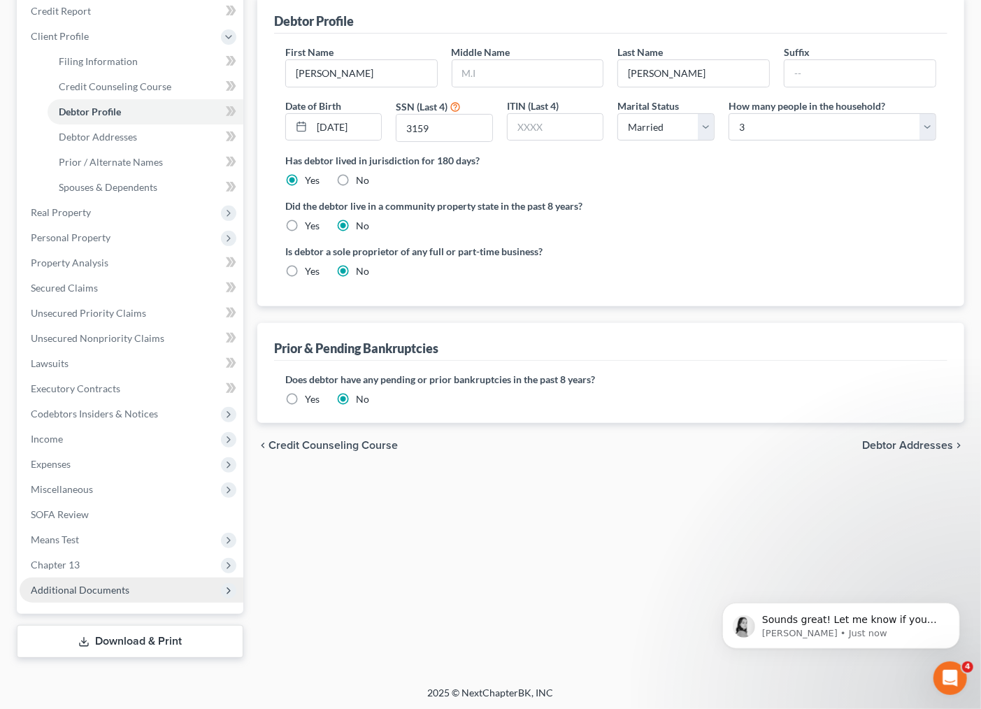
click at [113, 581] on span "Additional Documents" at bounding box center [132, 589] width 224 height 25
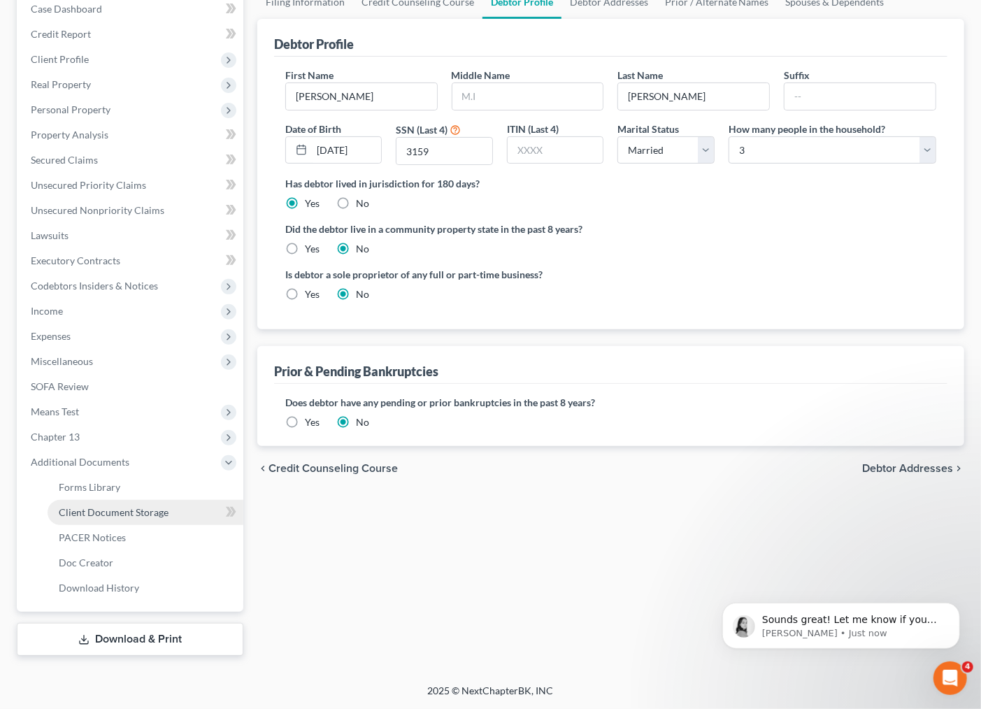
scroll to position [147, 0]
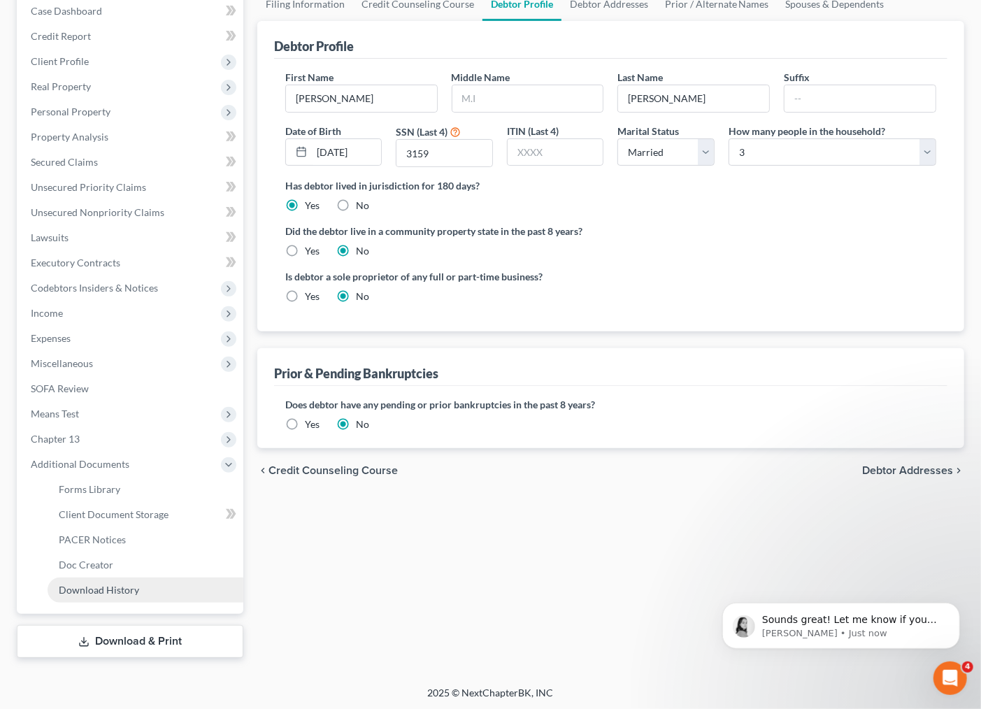
click at [114, 595] on link "Download History" at bounding box center [146, 589] width 196 height 25
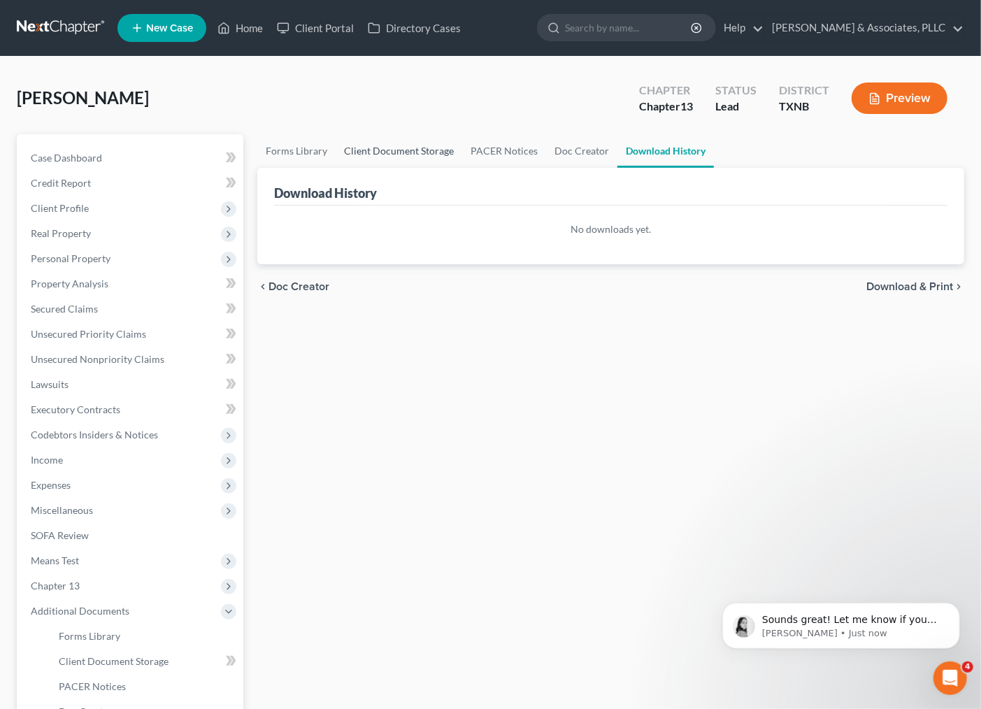
click at [379, 152] on link "Client Document Storage" at bounding box center [399, 151] width 127 height 34
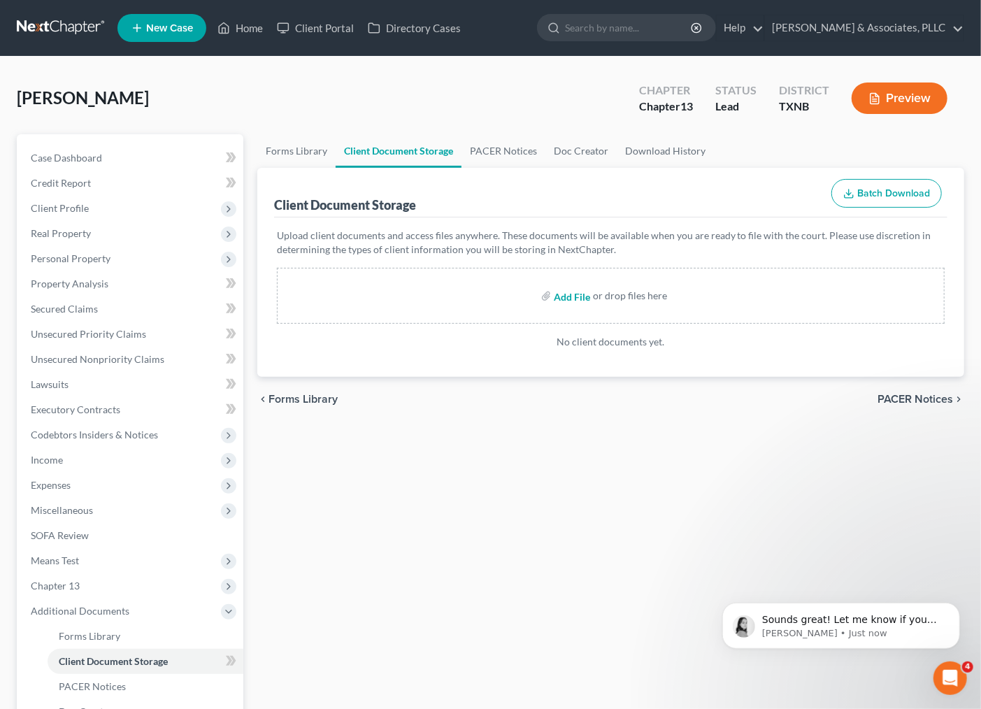
click at [578, 294] on input "file" at bounding box center [571, 295] width 34 height 25
type input "C:\fakepath\RODRIGUEZ, GLENDA (CERTIFICATE).pdf"
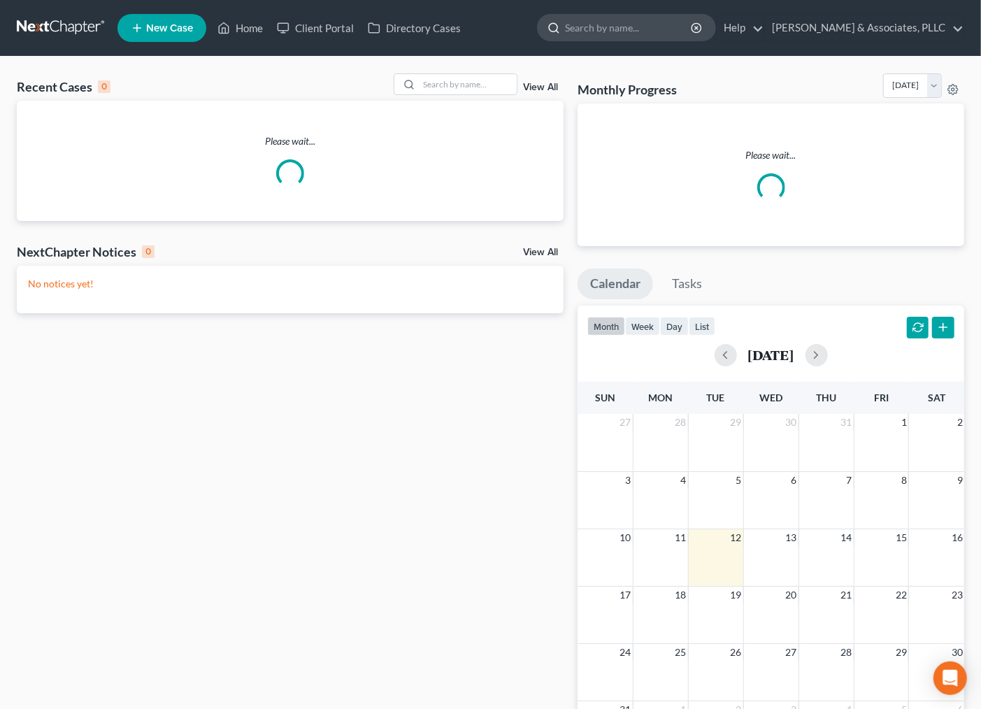
click at [624, 35] on input "search" at bounding box center [629, 28] width 128 height 26
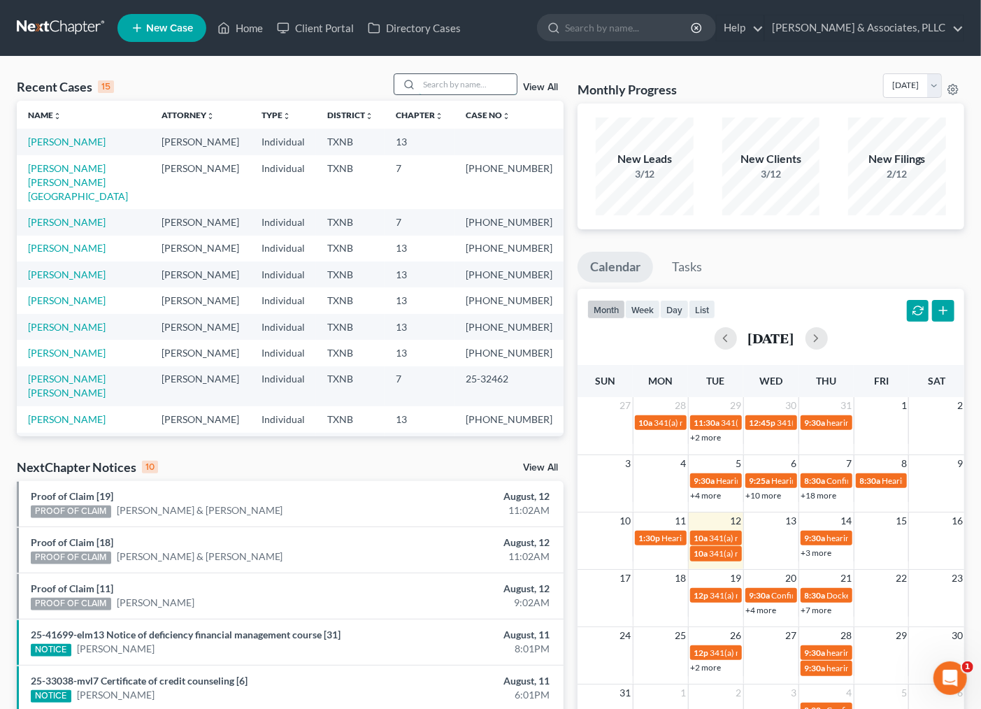
click at [474, 84] on input "search" at bounding box center [468, 84] width 98 height 20
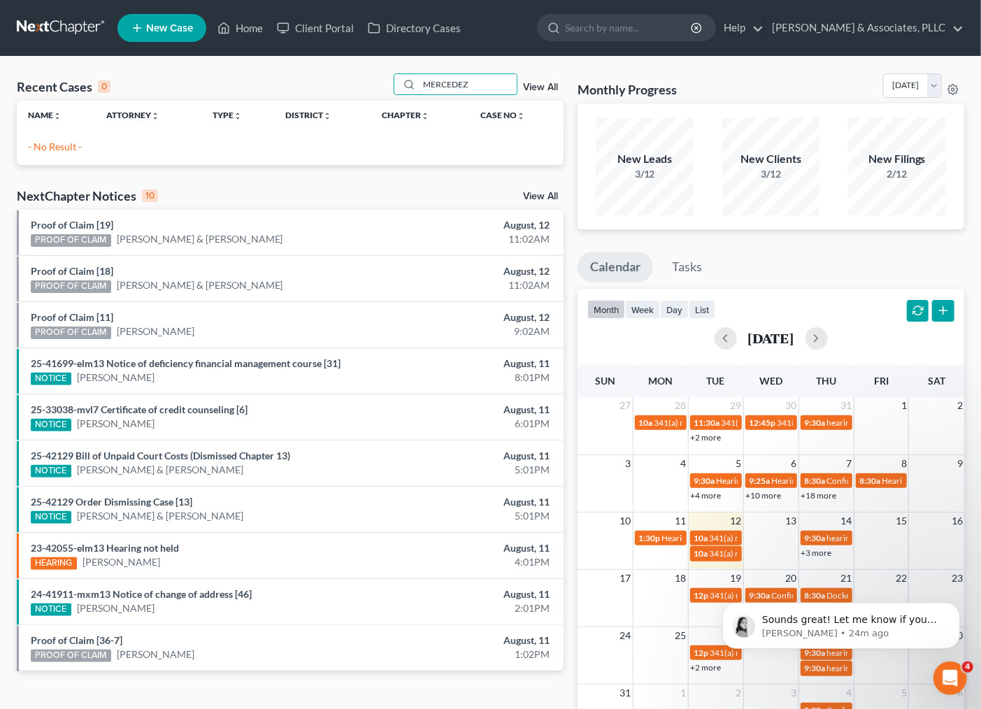
drag, startPoint x: 477, startPoint y: 81, endPoint x: 377, endPoint y: 95, distance: 100.9
click at [377, 95] on div "Recent Cases 0 MERCEDEZ View All" at bounding box center [290, 86] width 547 height 27
type input "HOWARD"
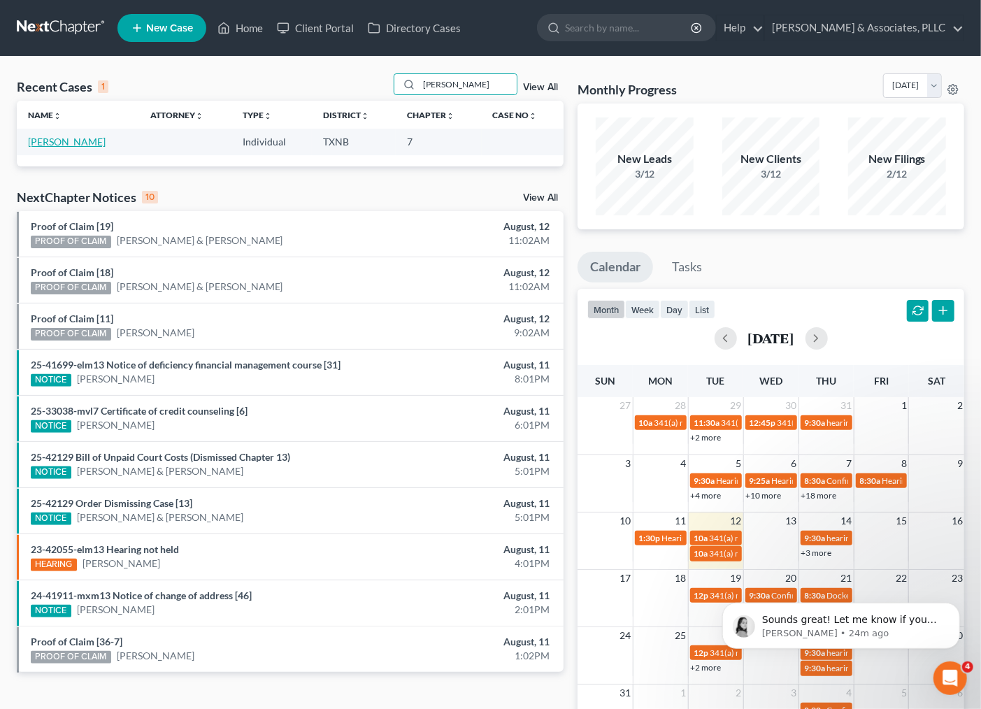
click at [88, 143] on link "Howard, Mercedes" at bounding box center [67, 142] width 78 height 12
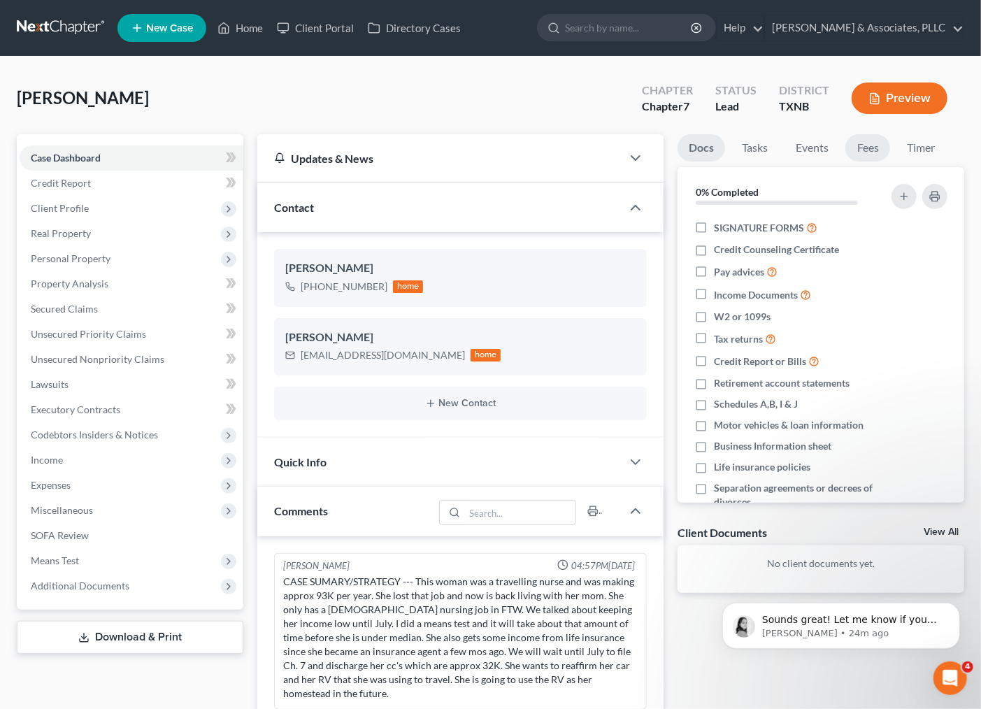
click at [879, 150] on link "Fees" at bounding box center [867, 147] width 45 height 27
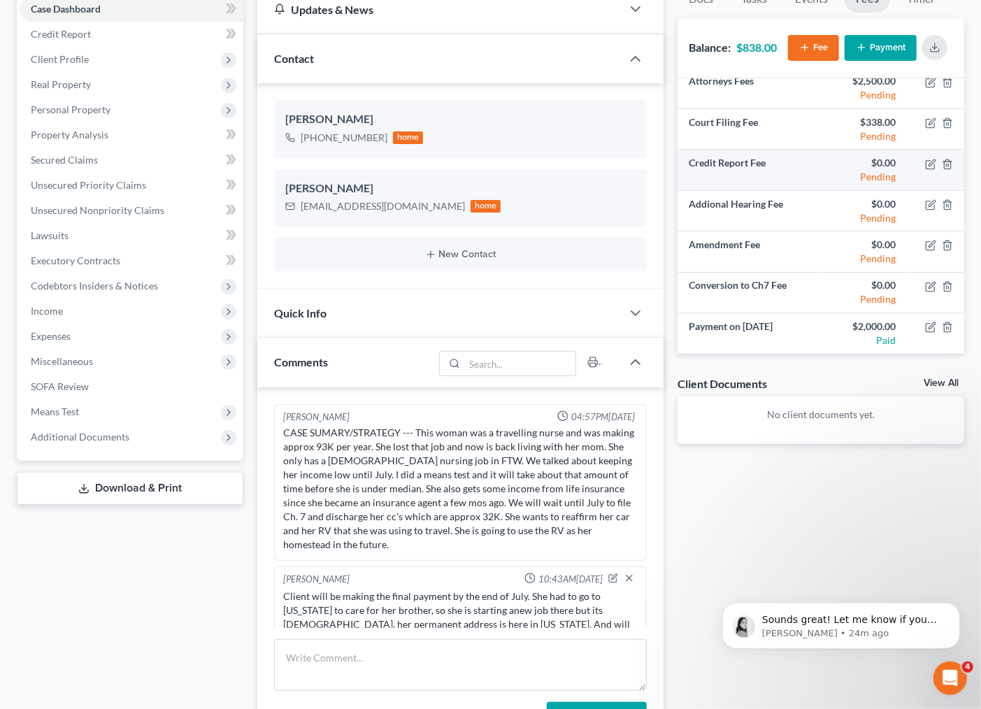
scroll to position [155, 0]
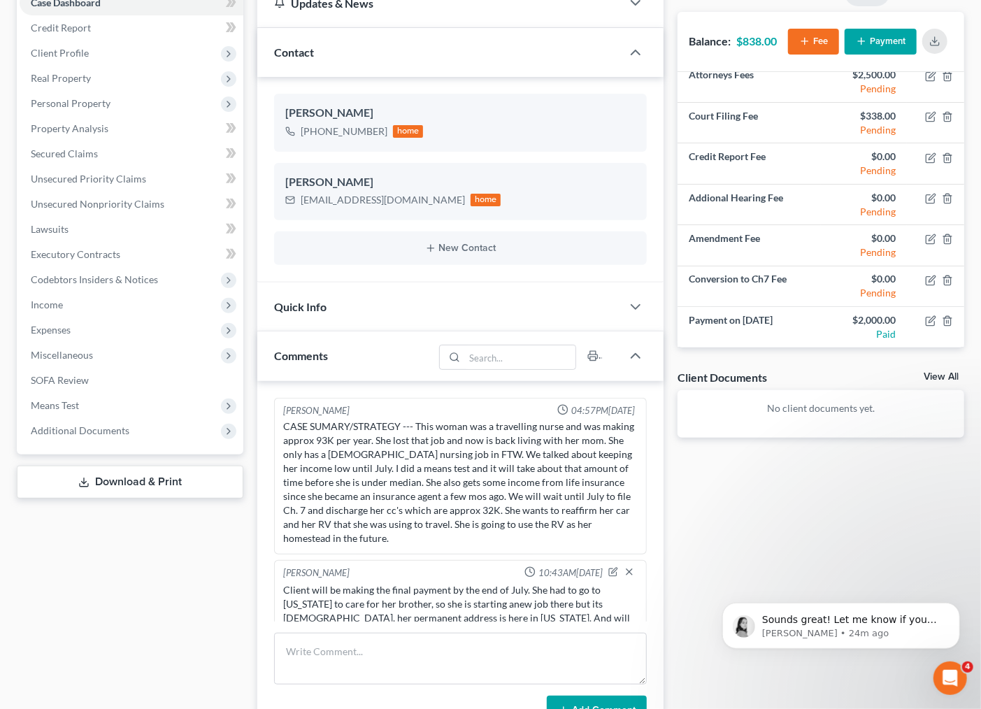
click at [882, 45] on button "Payment" at bounding box center [880, 42] width 72 height 26
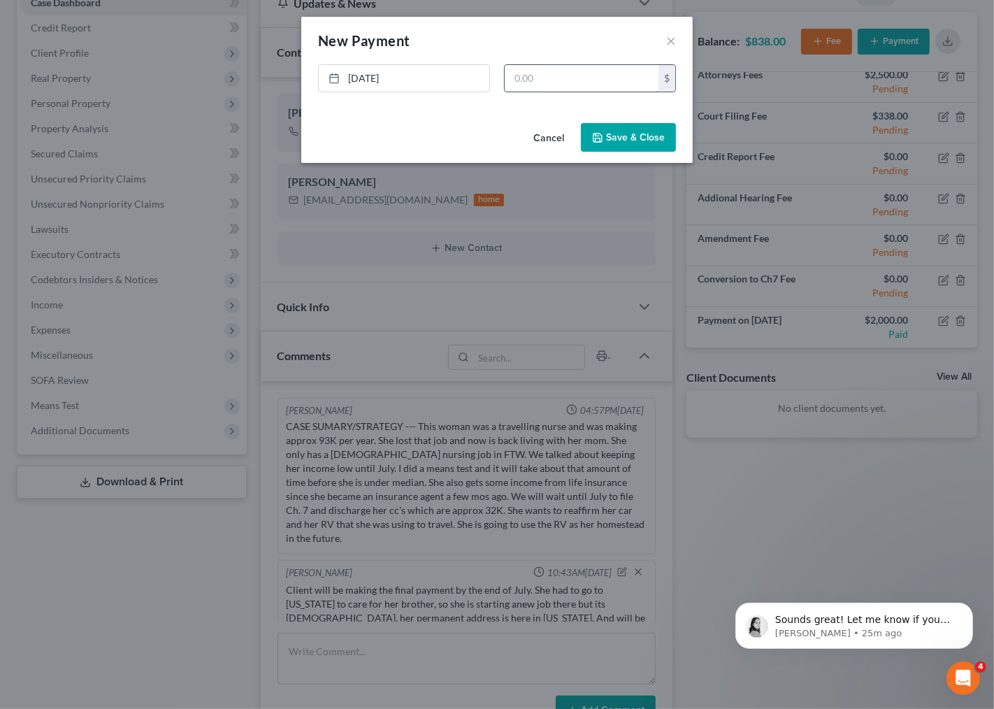
click at [568, 82] on input "text" at bounding box center [582, 78] width 154 height 27
type input "838.00"
click at [624, 134] on button "Save & Close" at bounding box center [628, 137] width 95 height 29
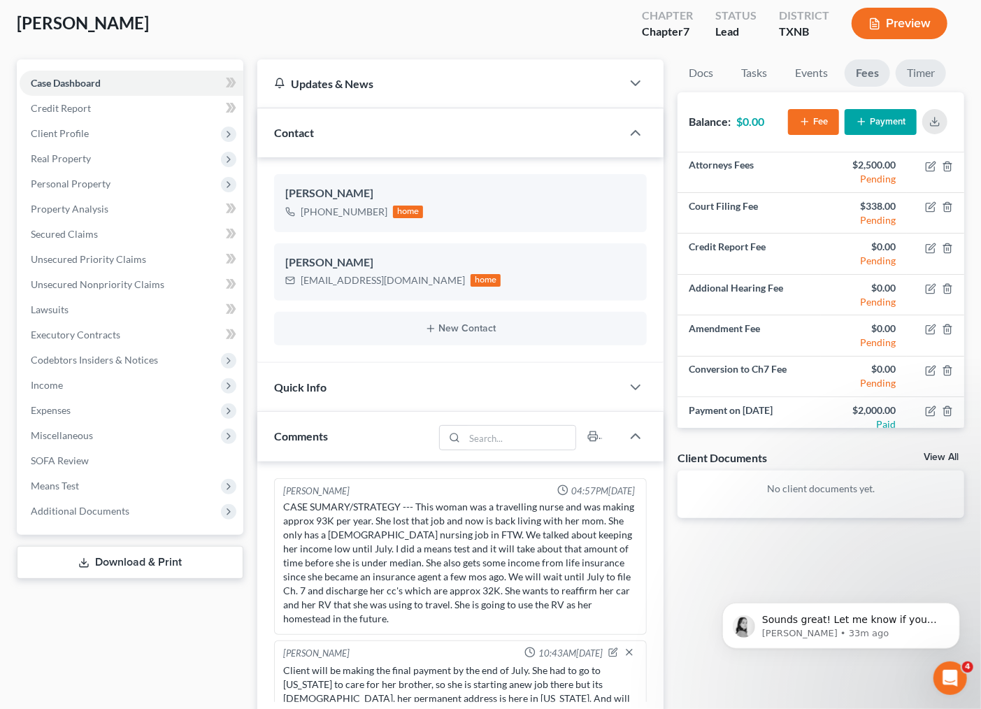
scroll to position [0, 0]
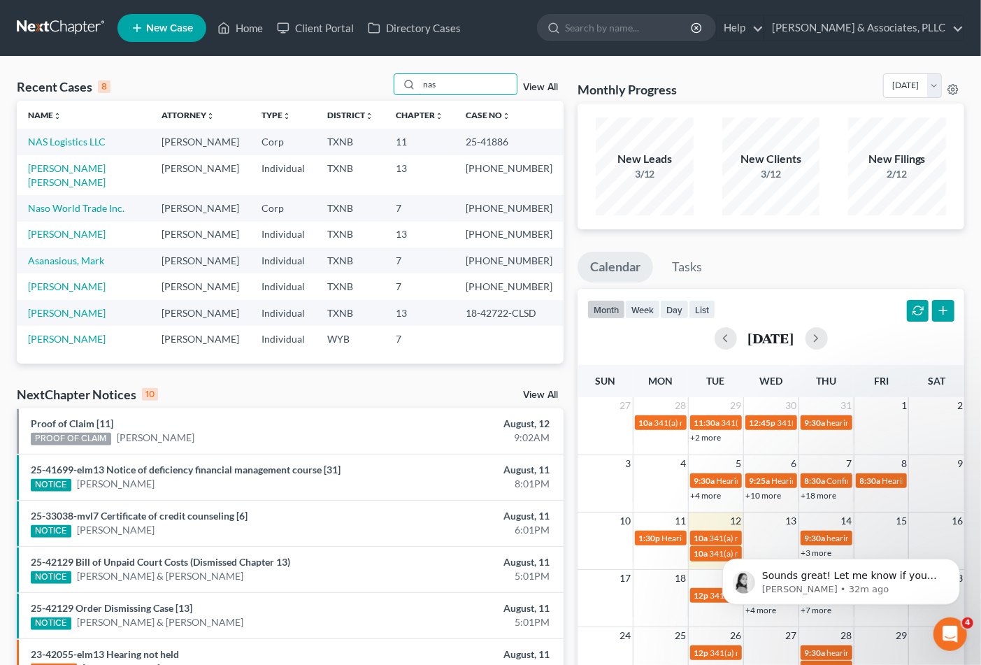
drag, startPoint x: 442, startPoint y: 85, endPoint x: 387, endPoint y: 99, distance: 57.0
click at [387, 99] on div "Recent Cases 8 nas View All" at bounding box center [290, 86] width 547 height 27
type input "V"
type input "[PERSON_NAME]"
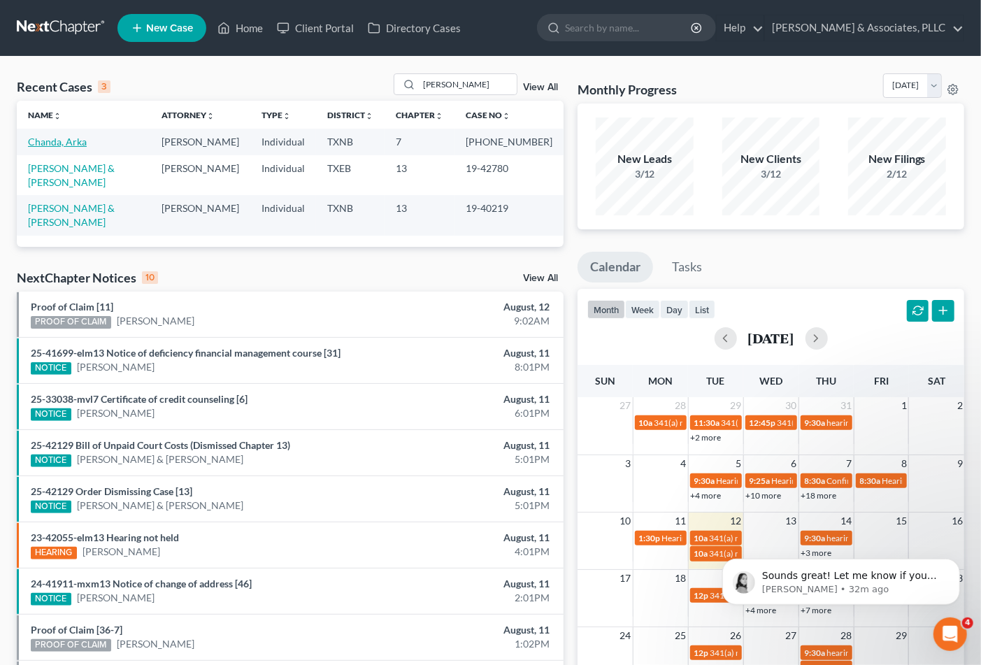
click at [59, 147] on link "Chanda, Arka" at bounding box center [57, 142] width 59 height 12
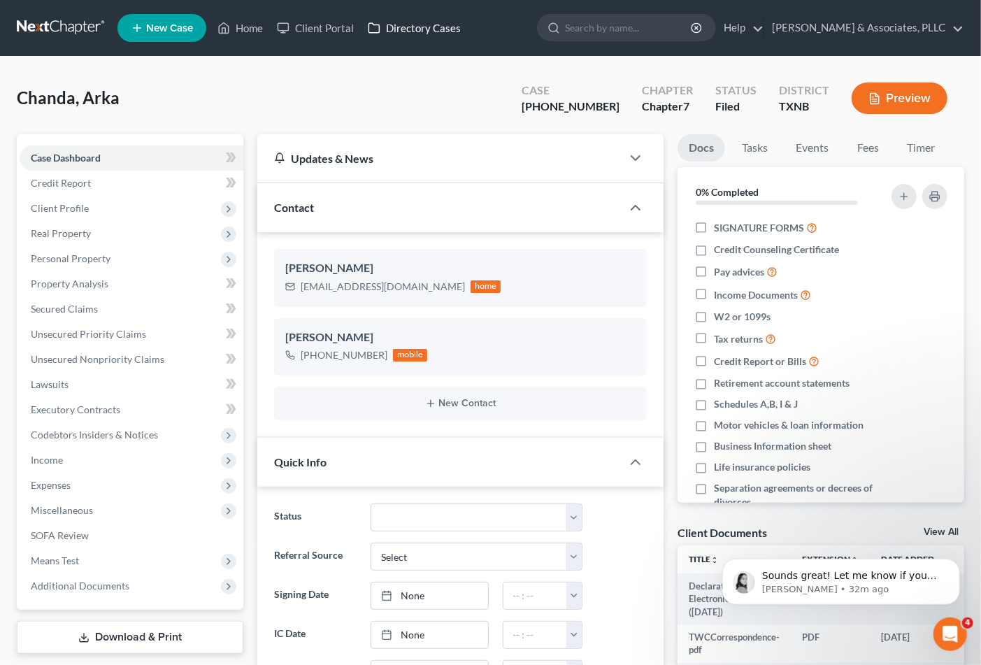
scroll to position [527, 0]
click at [869, 149] on link "Fees" at bounding box center [867, 147] width 45 height 27
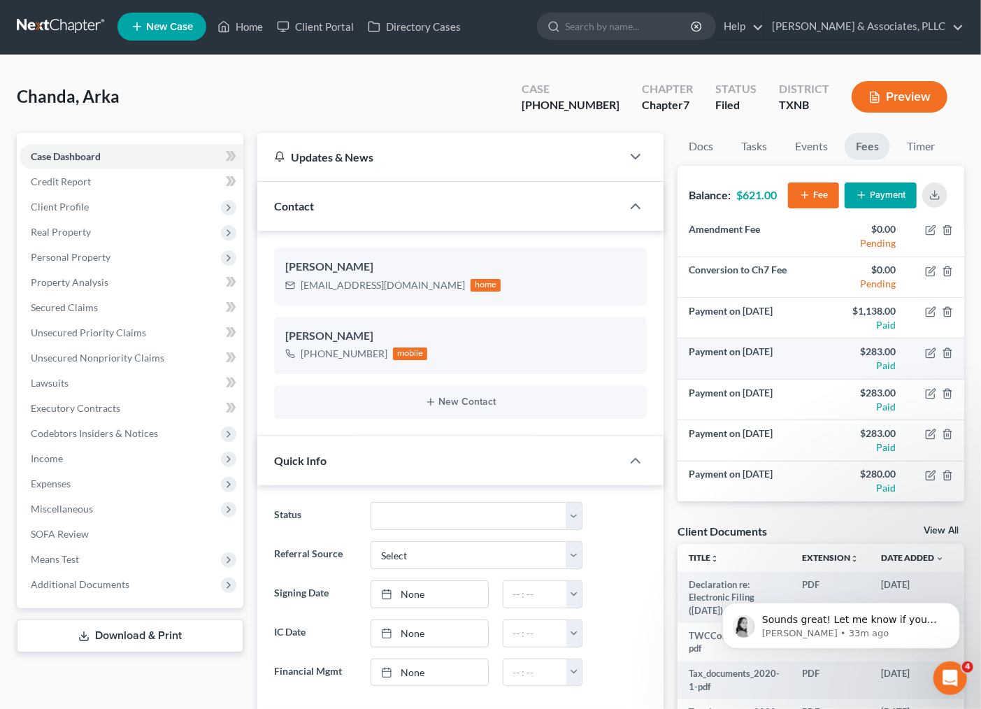
scroll to position [0, 0]
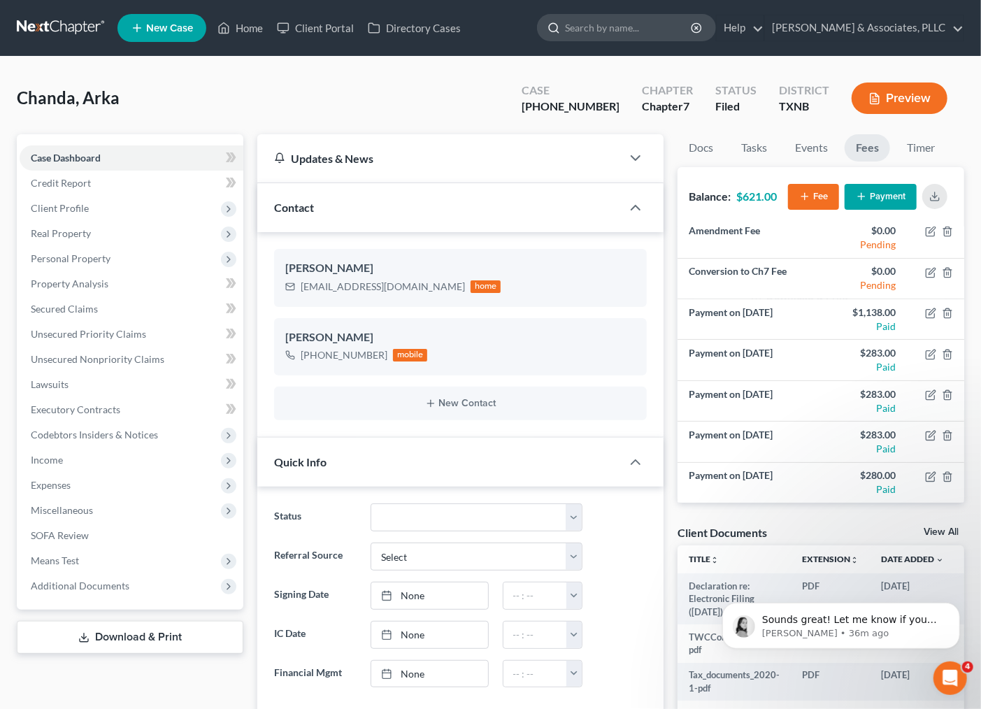
click at [608, 35] on input "search" at bounding box center [629, 28] width 128 height 26
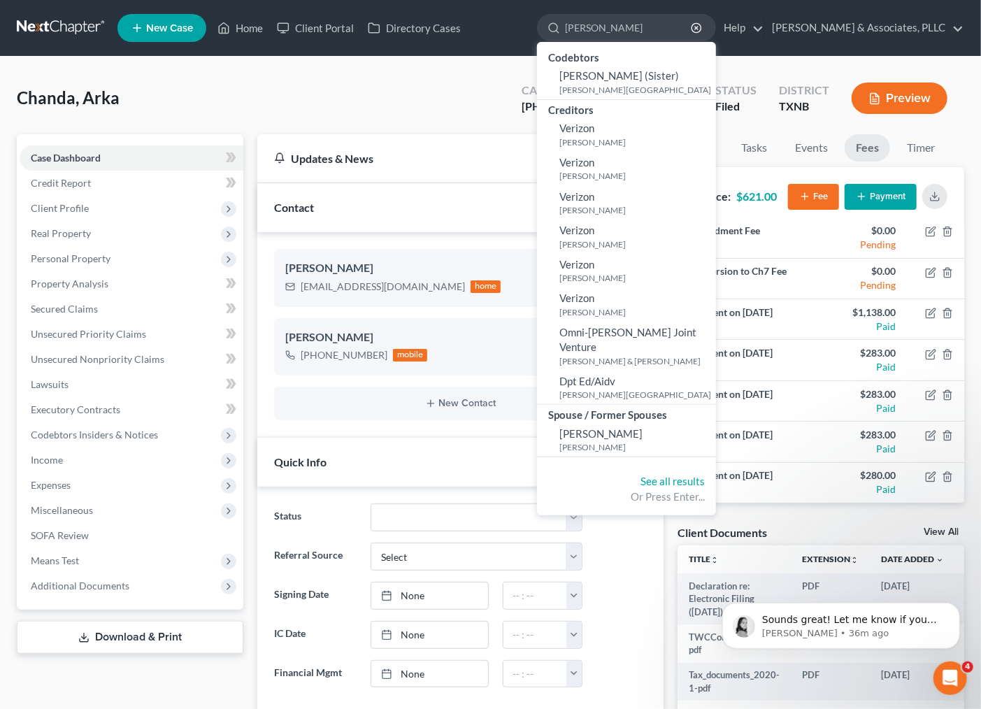
type input "vernon"
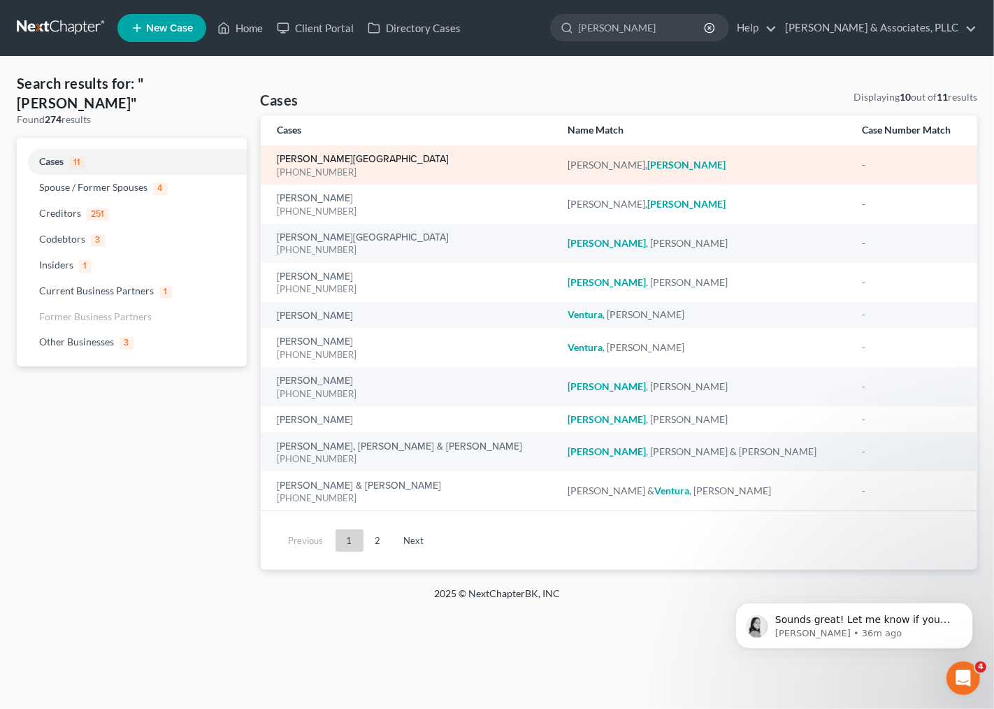
click at [329, 159] on link "Coleman, Vernon" at bounding box center [364, 159] width 172 height 10
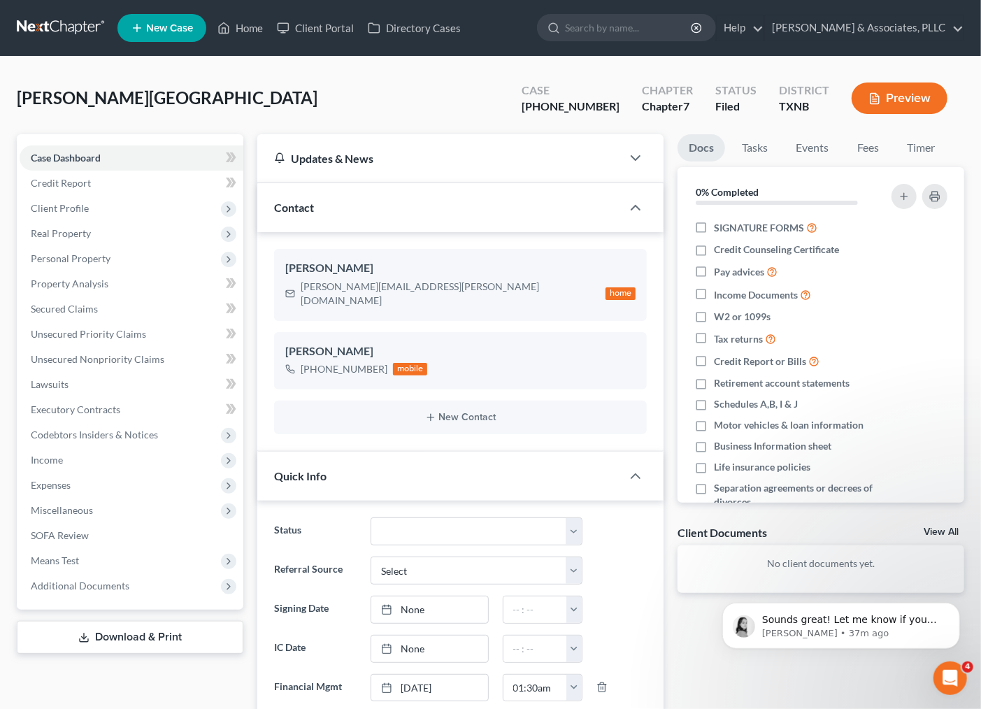
scroll to position [127, 0]
click at [872, 152] on link "Fees" at bounding box center [867, 147] width 45 height 27
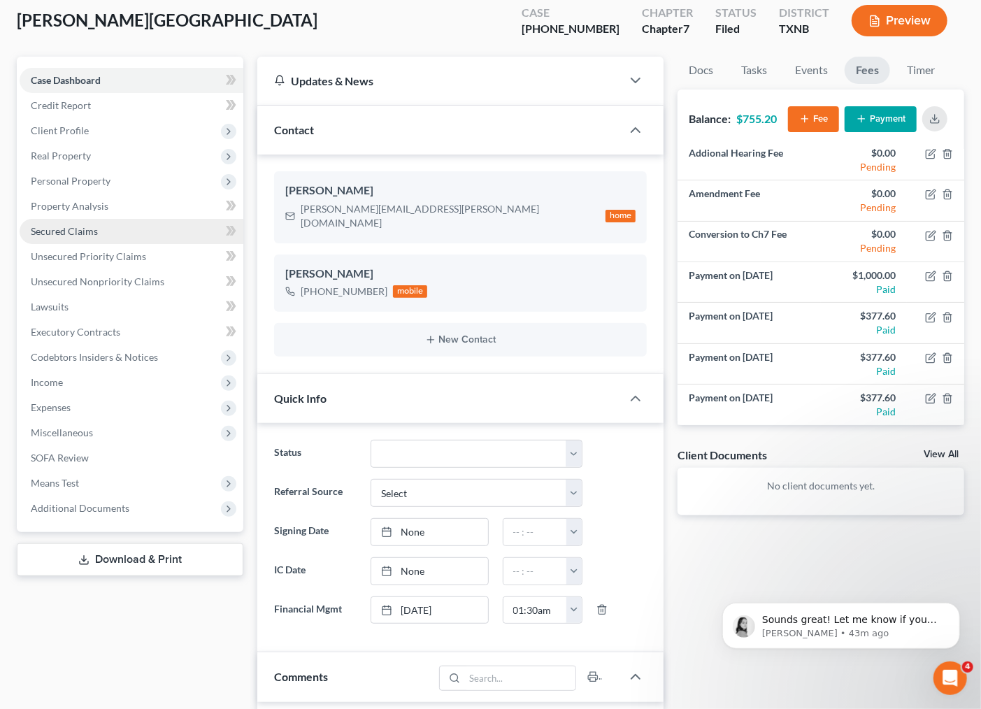
scroll to position [0, 0]
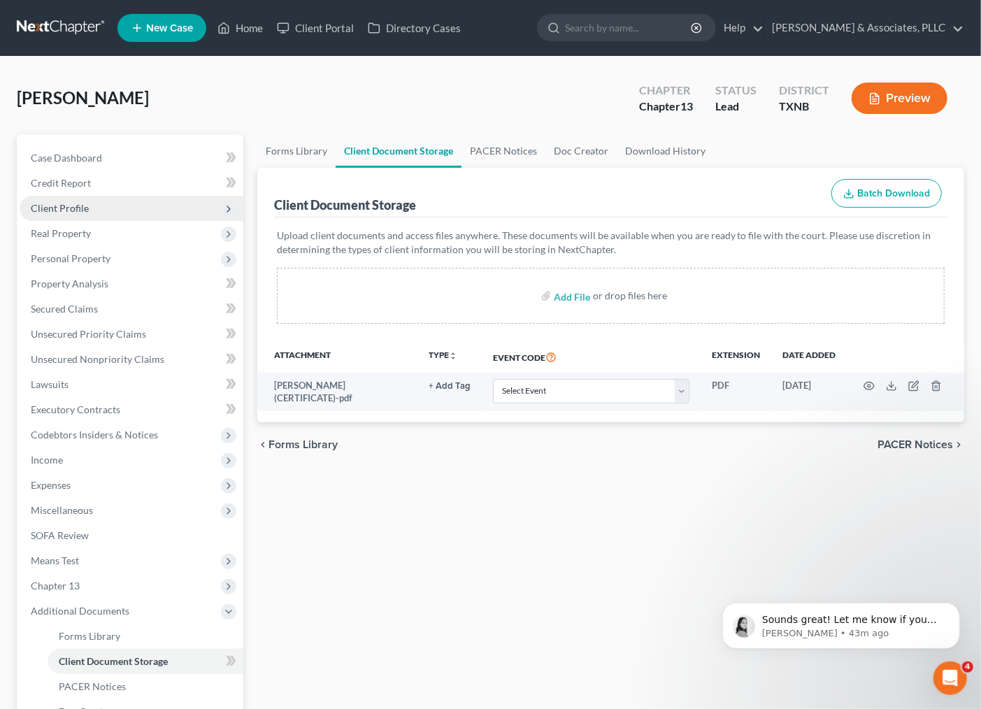
click at [73, 208] on span "Client Profile" at bounding box center [60, 208] width 58 height 12
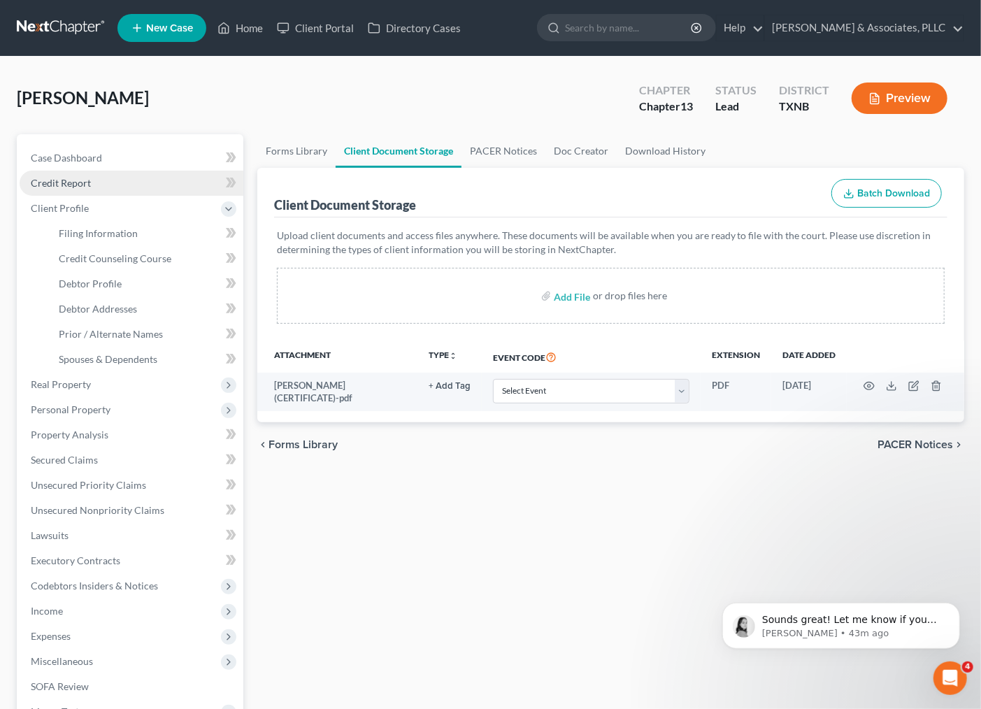
click at [64, 187] on span "Credit Report" at bounding box center [61, 183] width 60 height 12
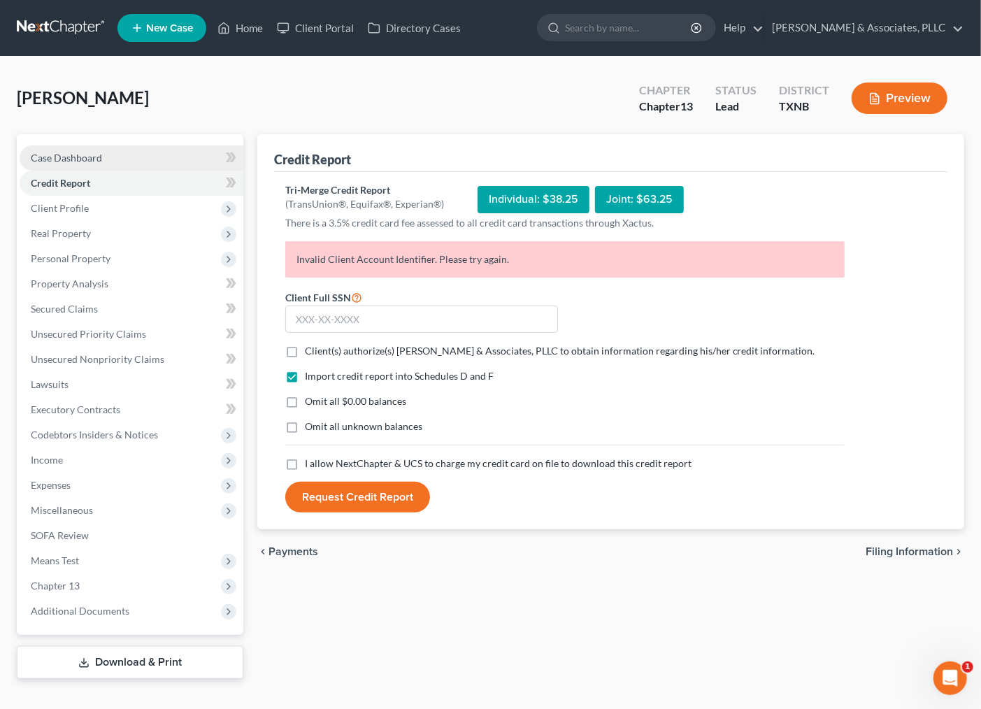
click at [92, 161] on span "Case Dashboard" at bounding box center [66, 158] width 71 height 12
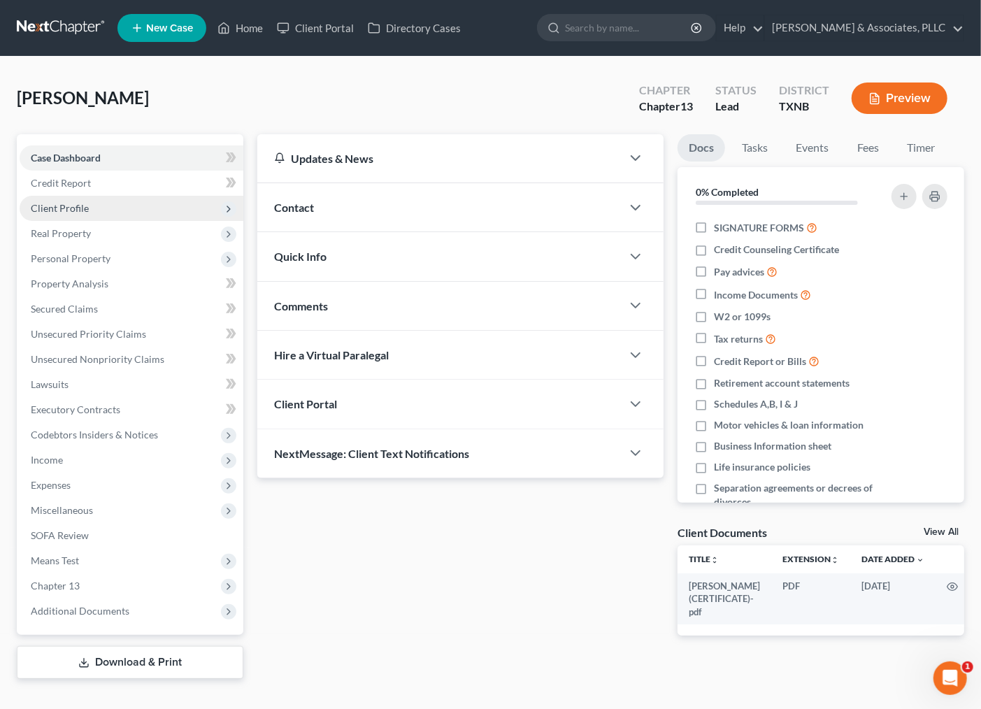
click at [85, 205] on span "Client Profile" at bounding box center [60, 208] width 58 height 12
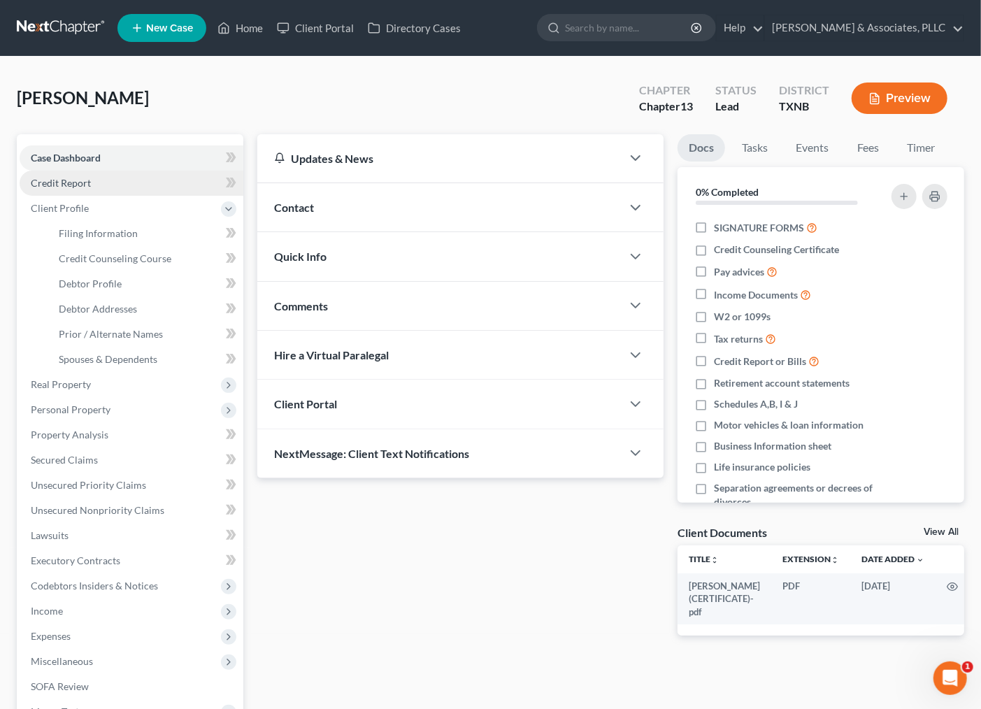
click at [71, 180] on span "Credit Report" at bounding box center [61, 183] width 60 height 12
